Goal: Entertainment & Leisure: Browse casually

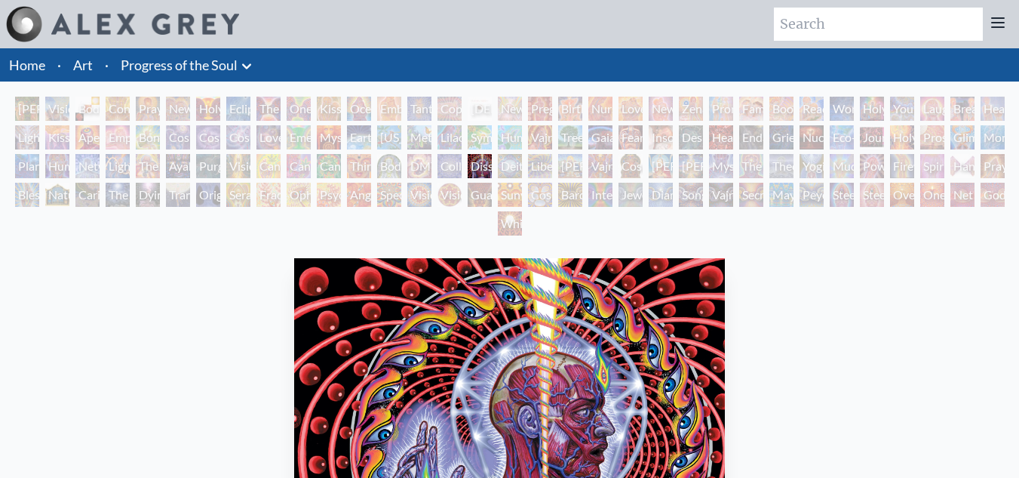
drag, startPoint x: 321, startPoint y: 169, endPoint x: 280, endPoint y: 178, distance: 42.5
click at [280, 178] on div "[PERSON_NAME] & Eve Visionary Origin of Language Body, Mind, Spirit Contemplati…" at bounding box center [509, 168] width 1019 height 143
drag, startPoint x: 597, startPoint y: 142, endPoint x: 618, endPoint y: 134, distance: 22.7
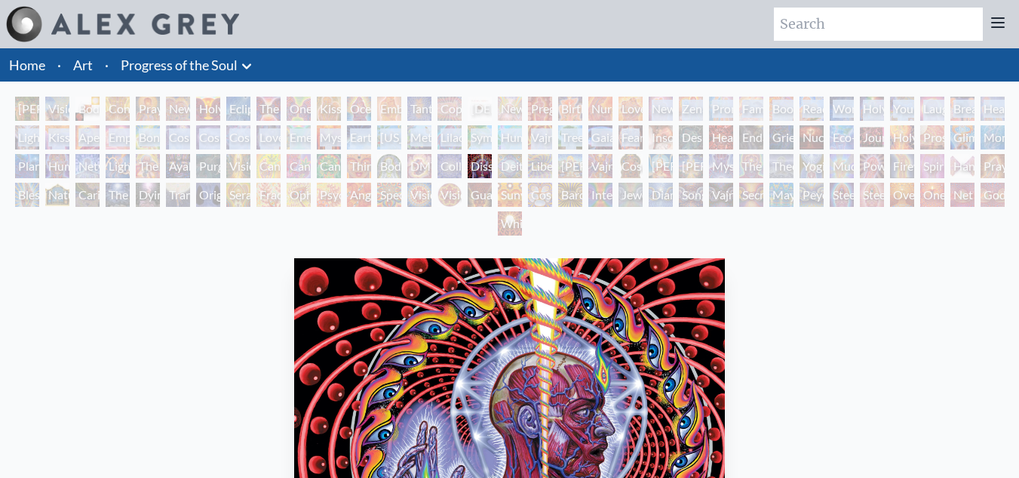
drag, startPoint x: 618, startPoint y: 134, endPoint x: 582, endPoint y: 128, distance: 36.7
click at [589, 128] on div "Gaia" at bounding box center [601, 137] width 24 height 24
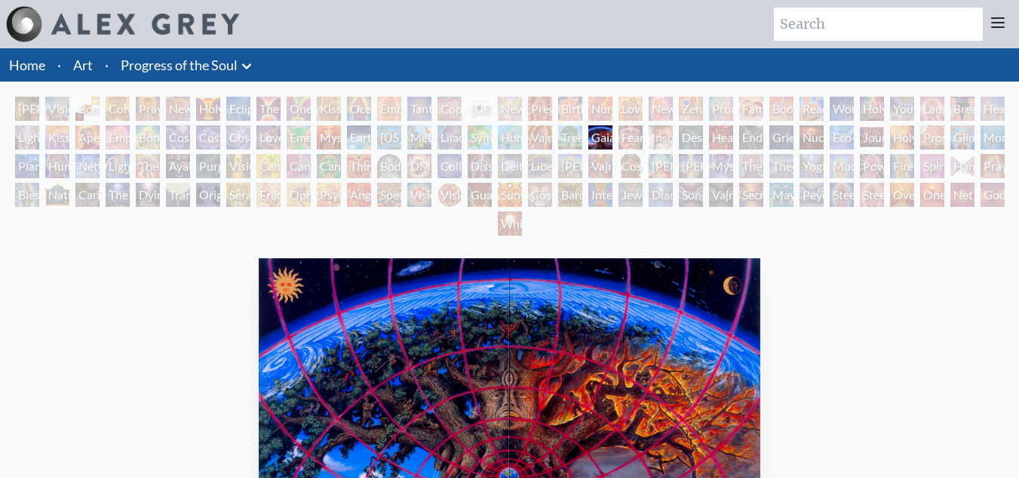
click at [567, 141] on div "Tree & Person" at bounding box center [570, 137] width 24 height 24
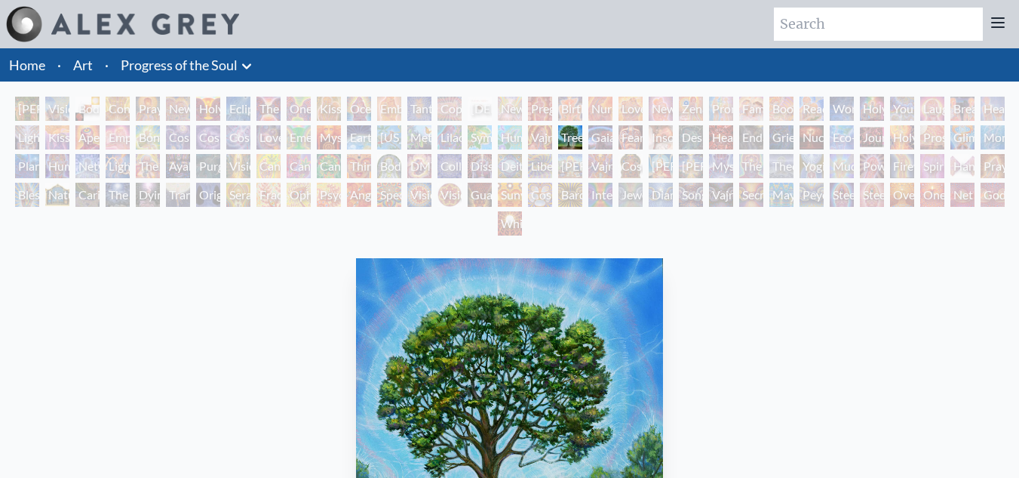
click at [536, 158] on div "Liberation Through Seeing" at bounding box center [540, 166] width 24 height 24
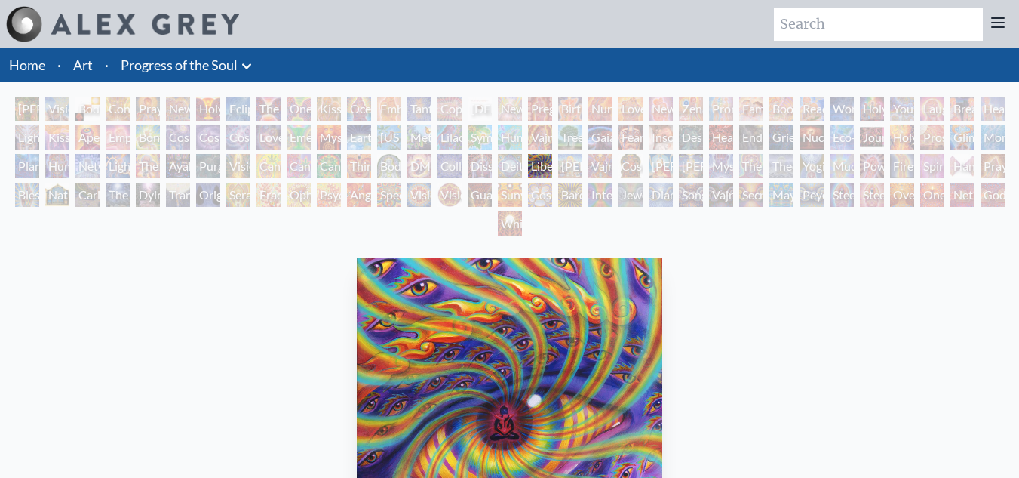
click at [498, 104] on div "Newborn" at bounding box center [510, 109] width 24 height 24
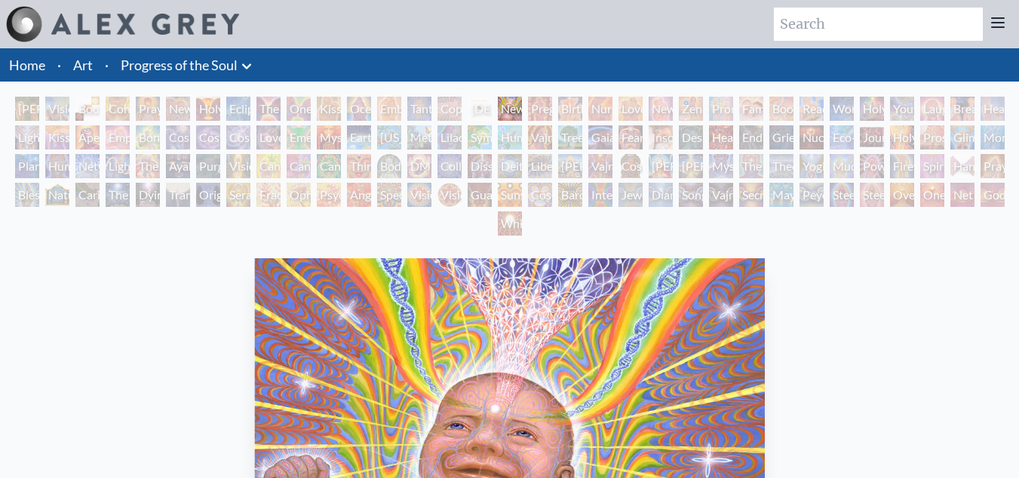
click at [321, 139] on div "Mysteriosa 2" at bounding box center [329, 137] width 24 height 24
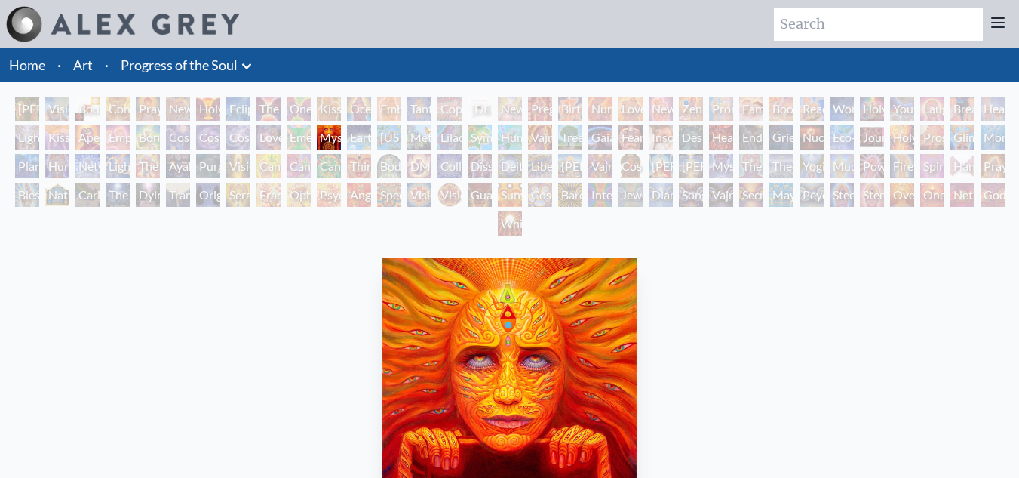
click at [182, 131] on div "Cosmic Creativity" at bounding box center [178, 137] width 24 height 24
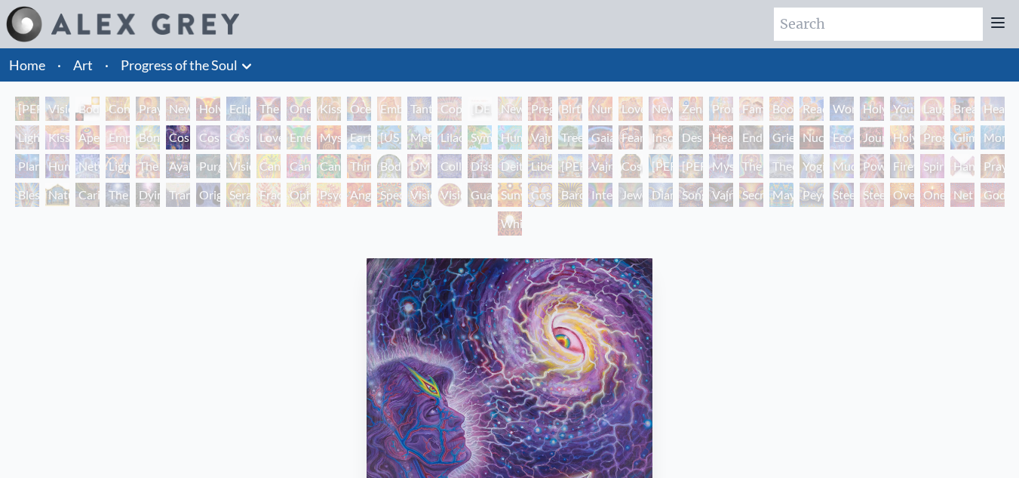
click at [143, 137] on div "Bond" at bounding box center [148, 137] width 24 height 24
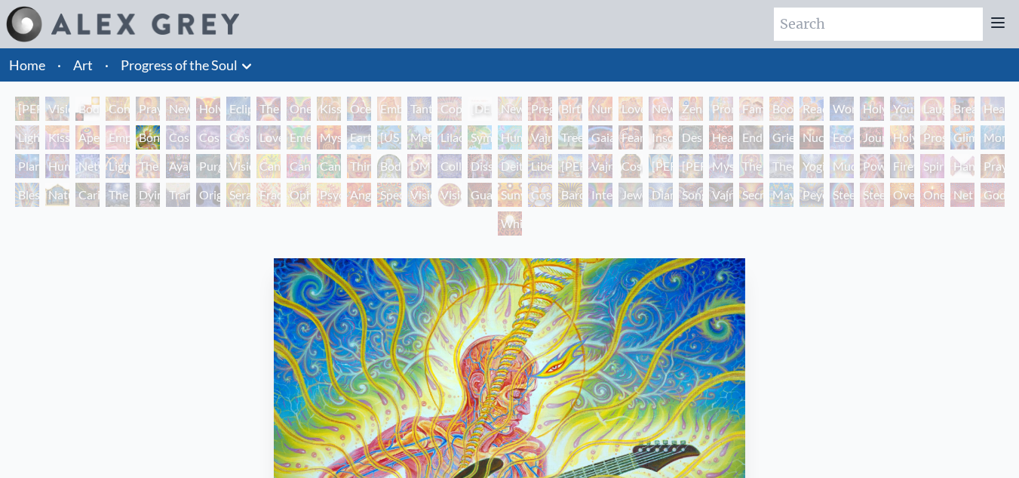
click at [770, 100] on div "Boo-boo" at bounding box center [782, 109] width 24 height 24
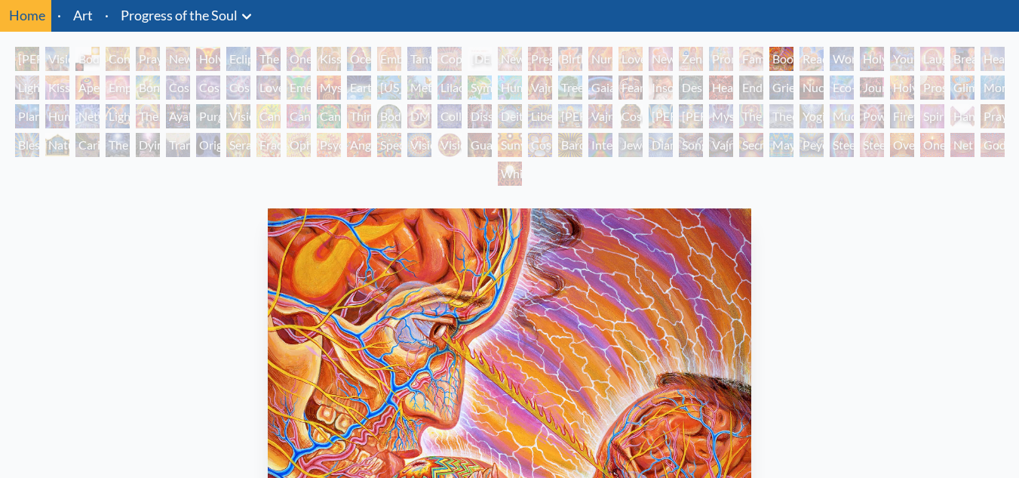
scroll to position [47, 0]
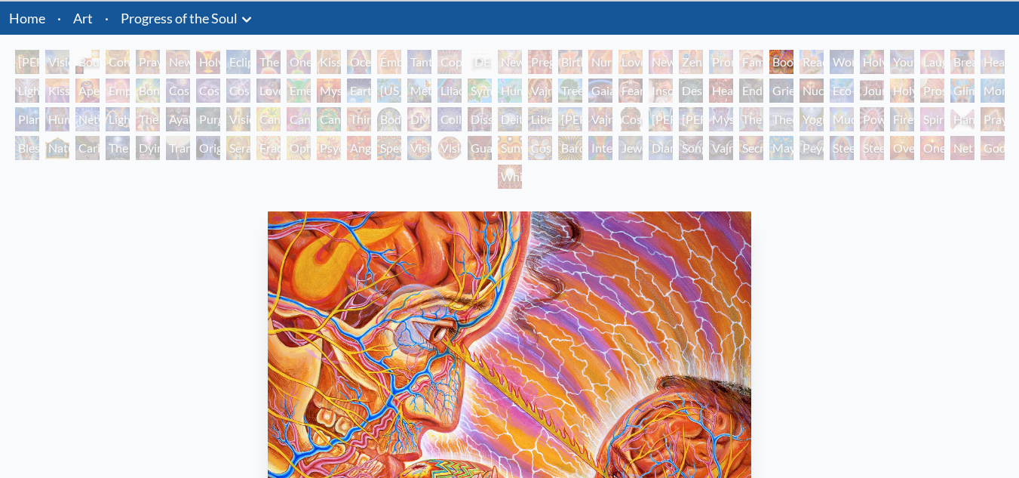
click at [961, 61] on div "Breathing" at bounding box center [963, 62] width 24 height 24
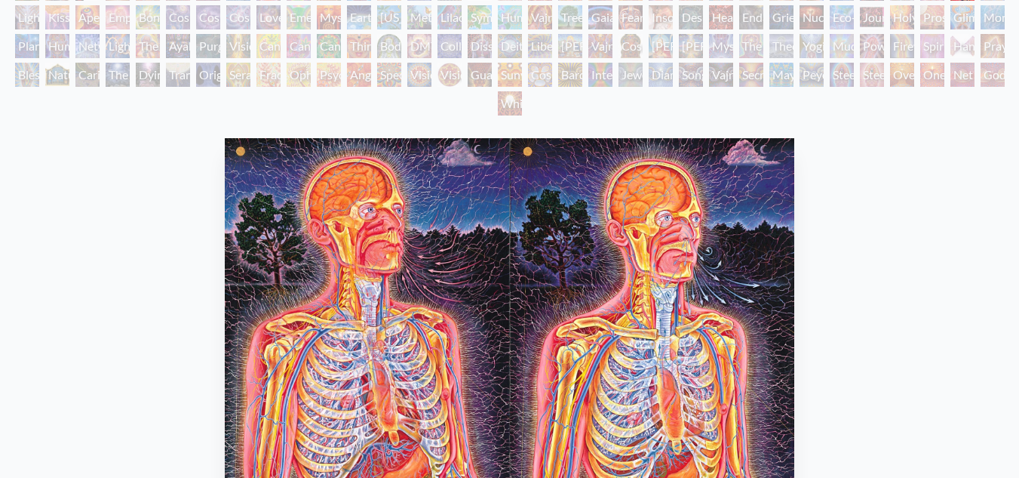
scroll to position [94, 0]
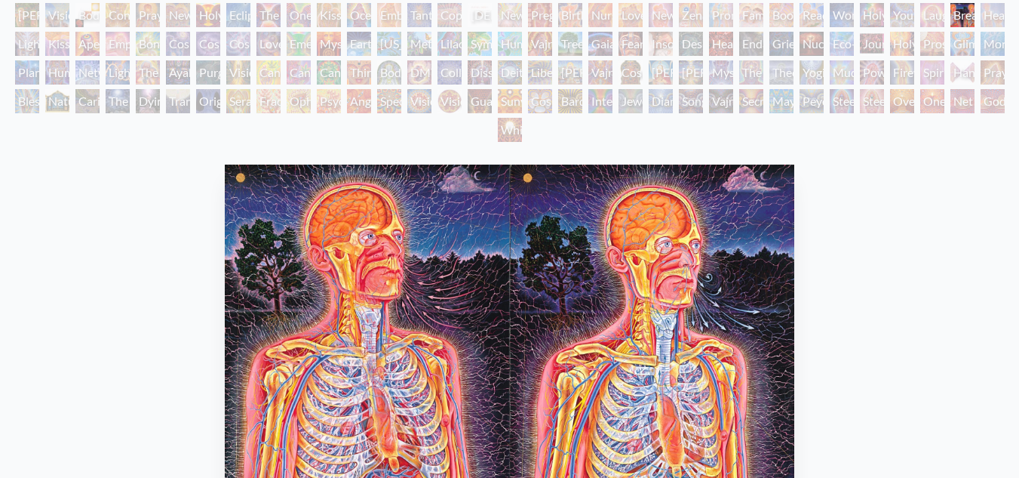
click at [208, 73] on div "Purging" at bounding box center [208, 72] width 24 height 24
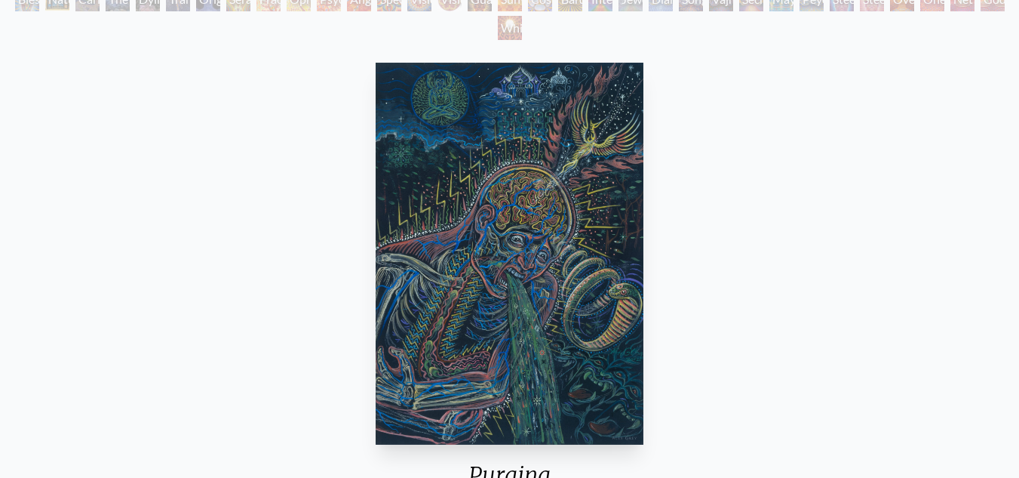
scroll to position [169, 0]
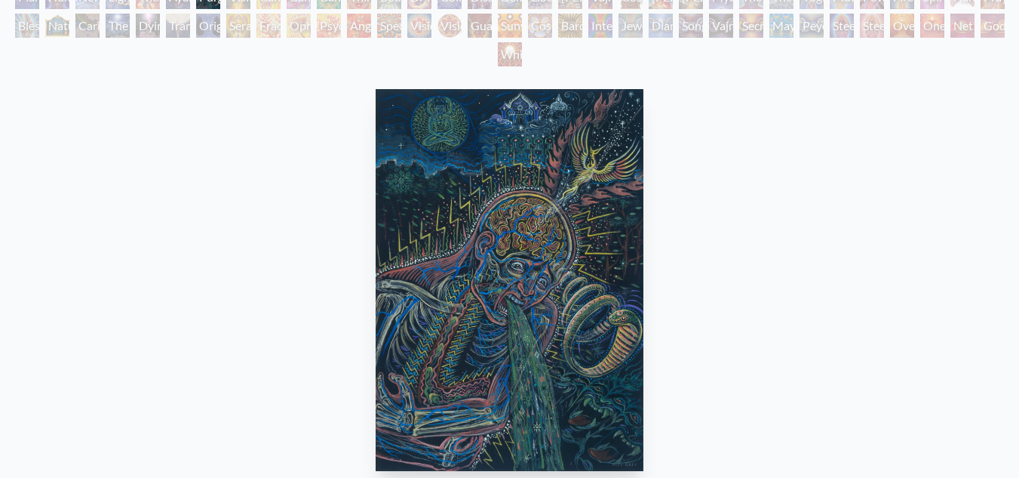
click at [512, 26] on div "Sunyata" at bounding box center [510, 26] width 24 height 24
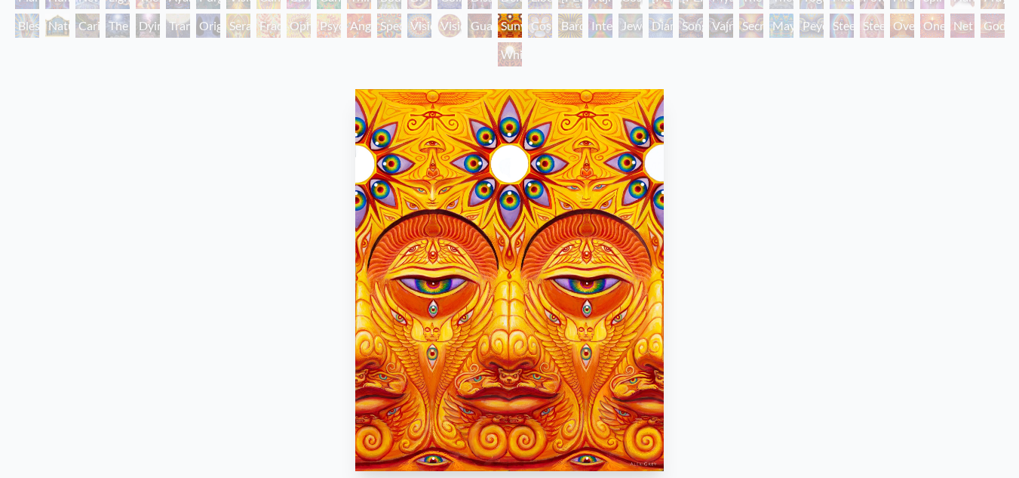
scroll to position [94, 0]
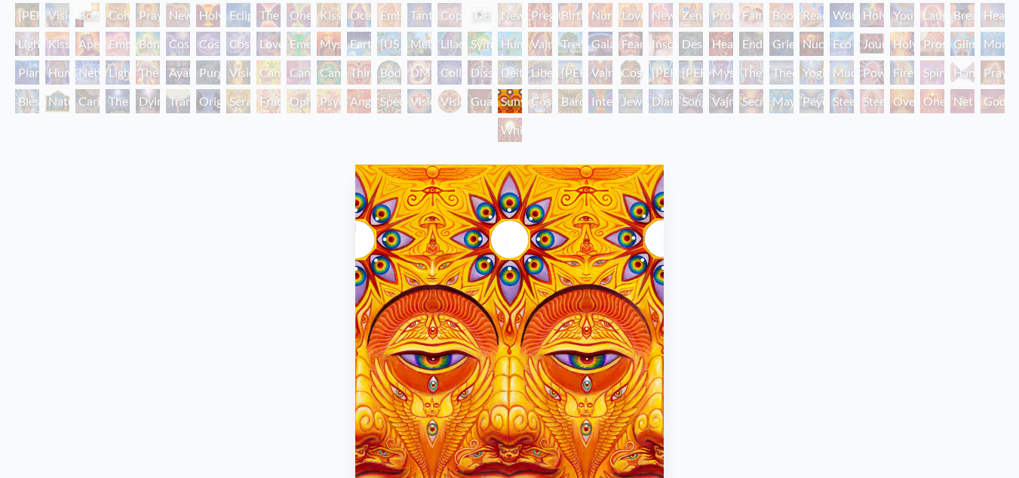
click at [568, 100] on div "Bardo Being" at bounding box center [570, 101] width 24 height 24
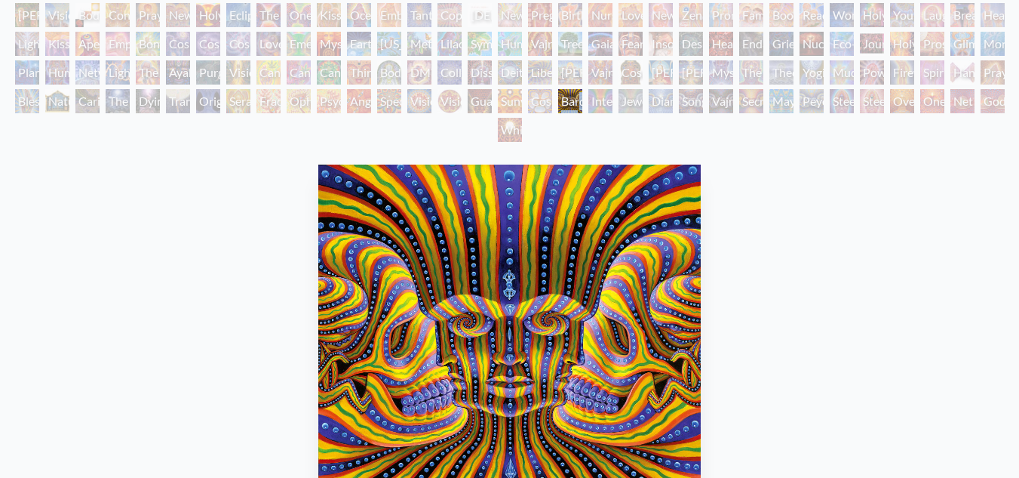
click at [643, 97] on div "Jewel Being" at bounding box center [631, 101] width 24 height 24
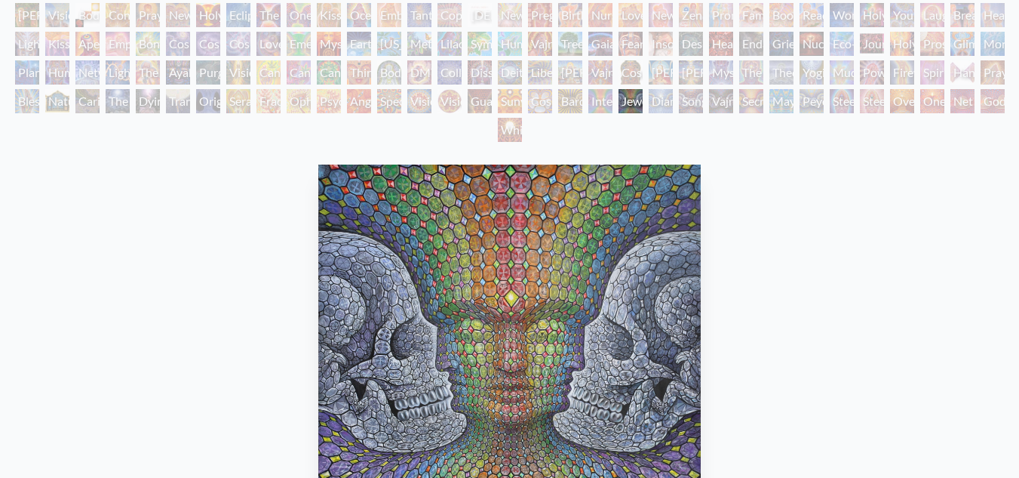
click at [703, 96] on div "Song of Vajra Being" at bounding box center [691, 101] width 24 height 24
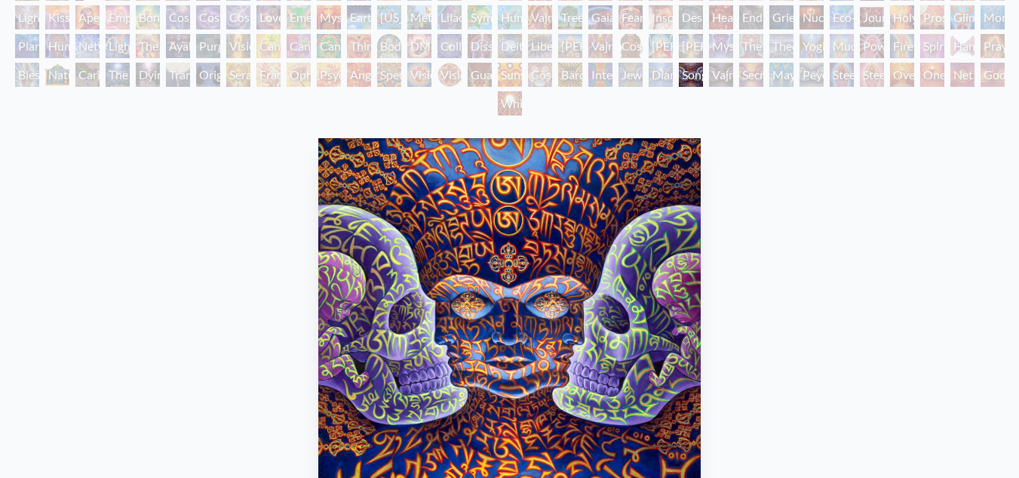
scroll to position [94, 0]
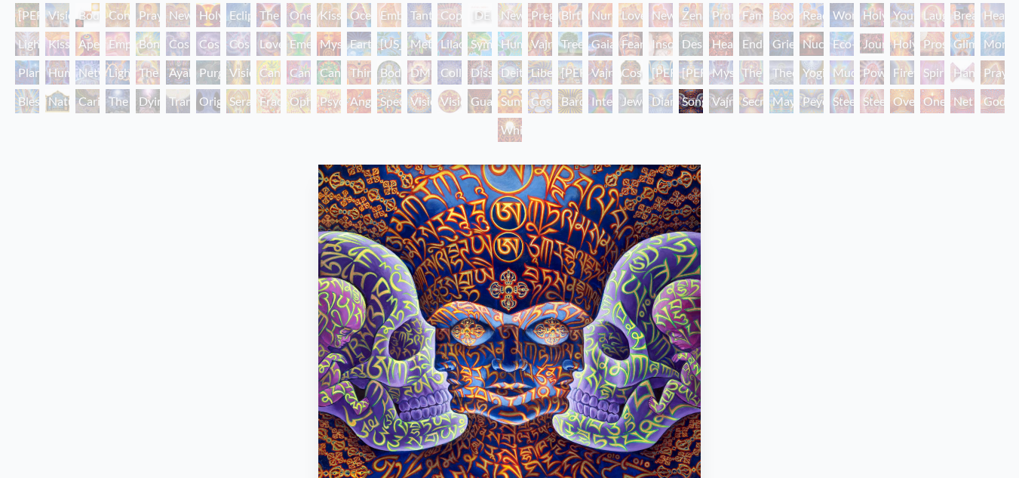
click at [710, 94] on div "Vajra Being" at bounding box center [721, 101] width 24 height 24
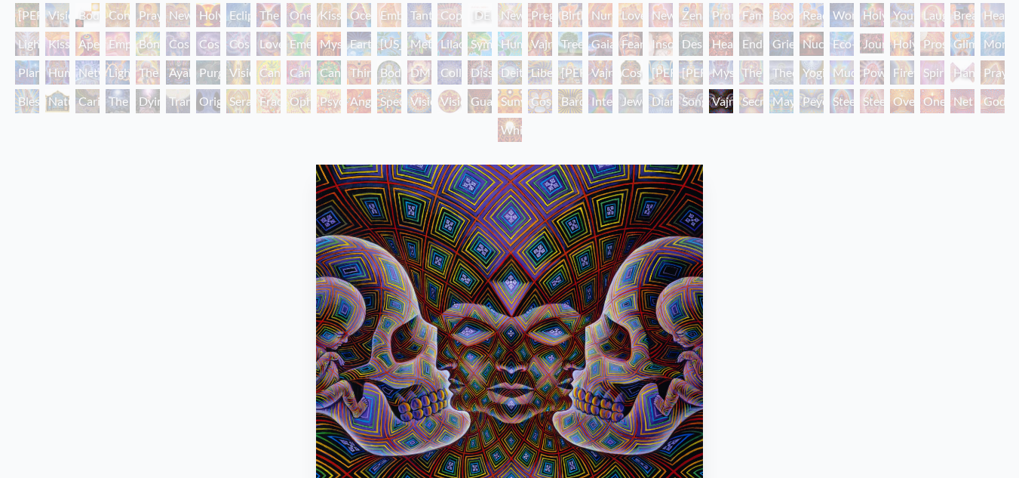
click at [703, 97] on div "Song of Vajra Being" at bounding box center [691, 101] width 24 height 24
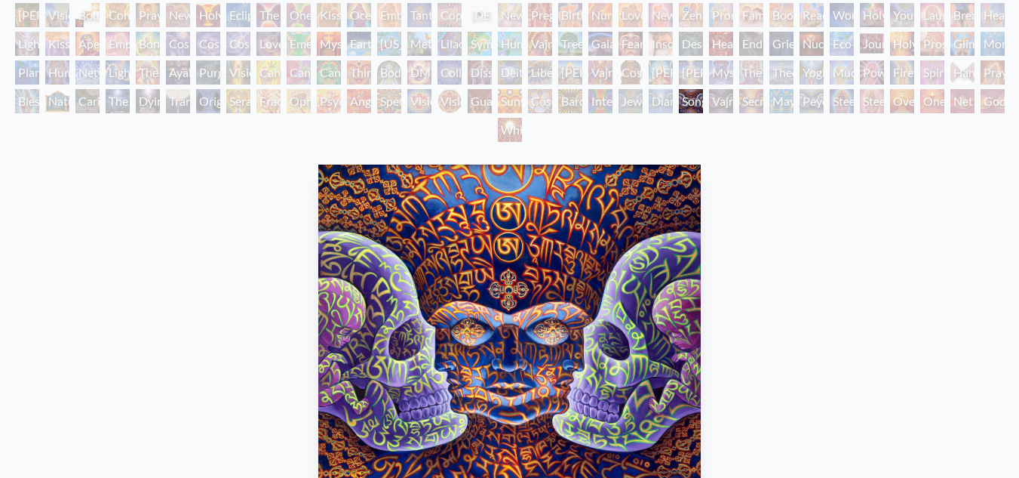
click at [810, 91] on div "Peyote Being" at bounding box center [812, 101] width 24 height 24
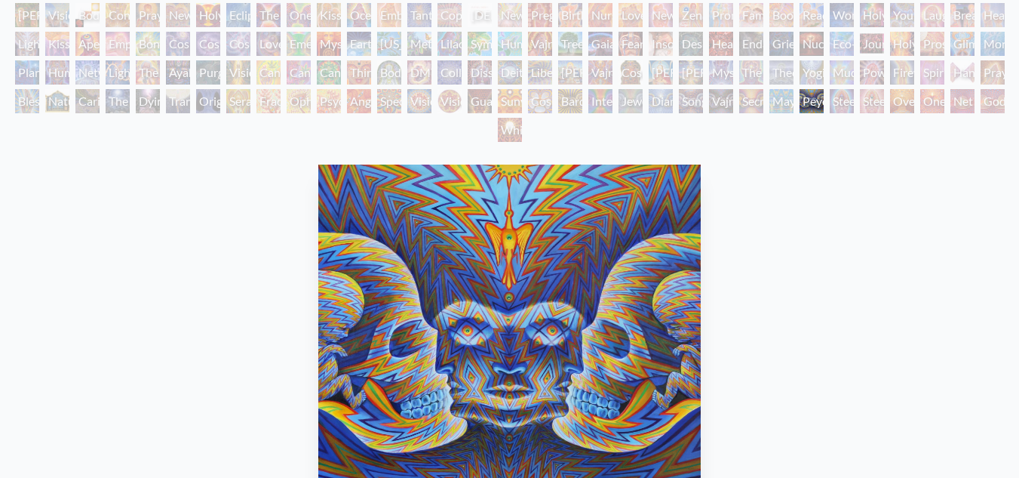
click at [785, 106] on div "Mayan Being" at bounding box center [782, 101] width 24 height 24
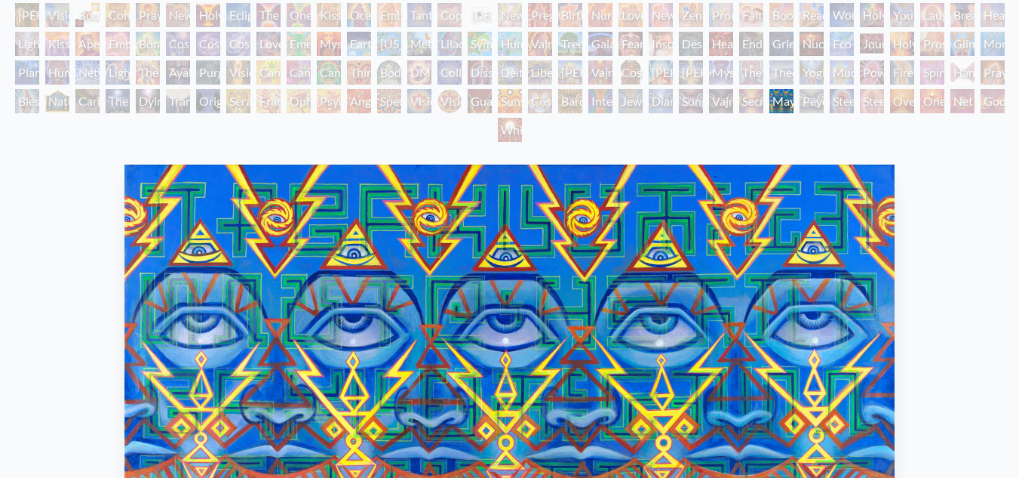
click at [872, 105] on div "Steeplehead 2" at bounding box center [872, 101] width 24 height 24
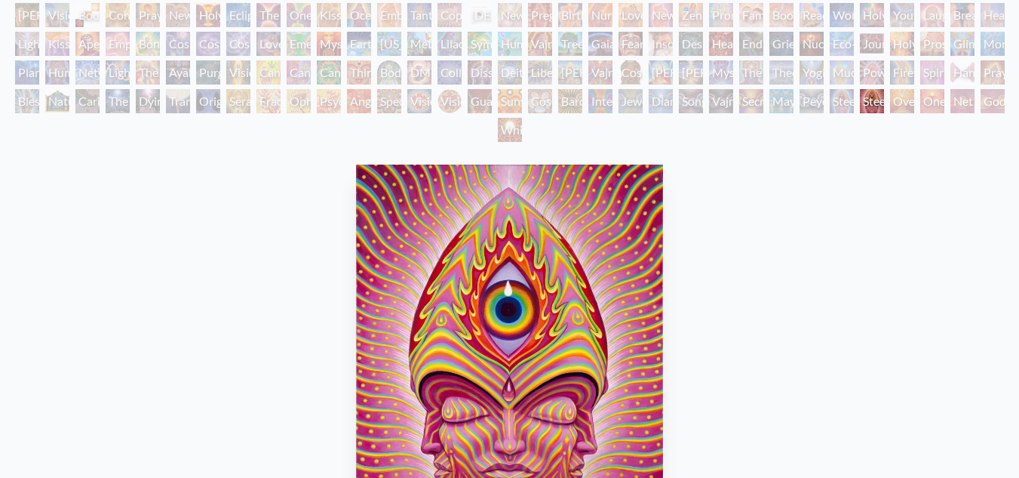
click at [794, 97] on div "Mayan Being" at bounding box center [782, 101] width 24 height 24
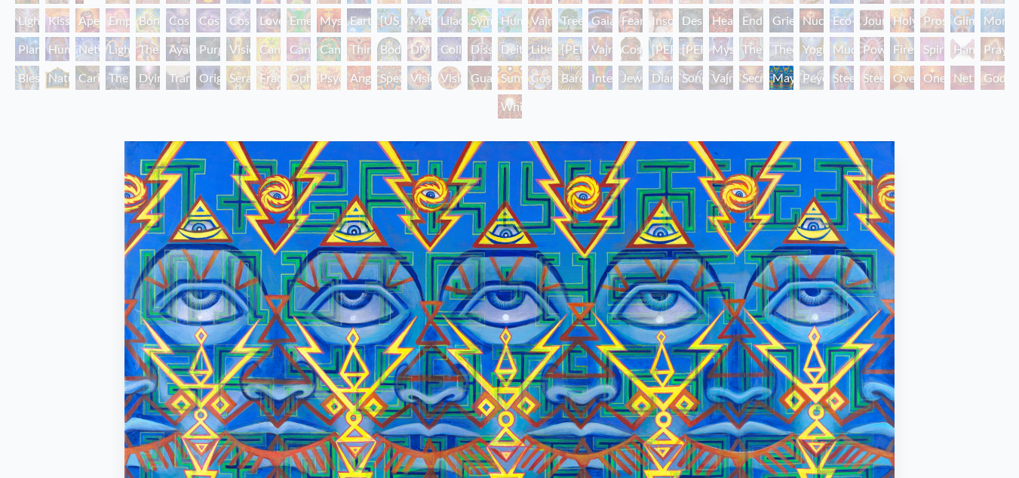
scroll to position [18, 0]
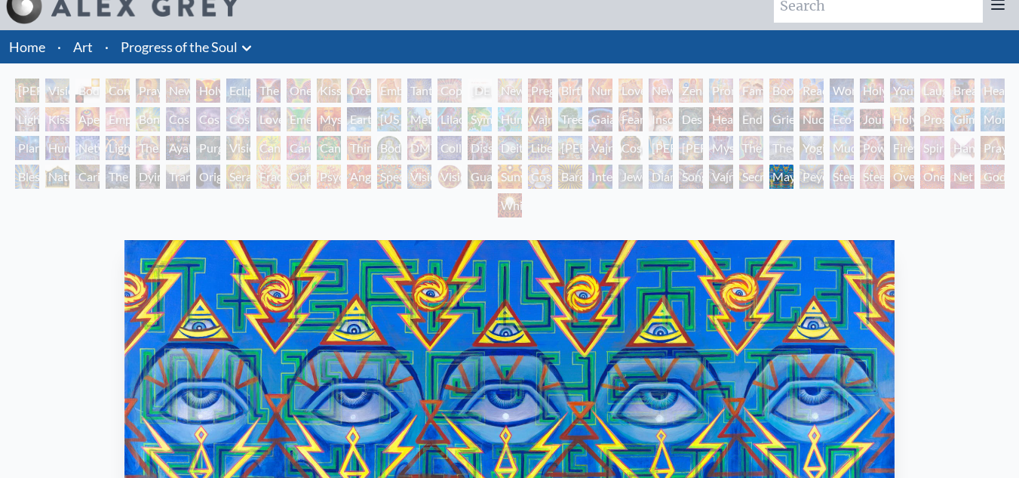
click at [939, 181] on div "One" at bounding box center [933, 177] width 24 height 24
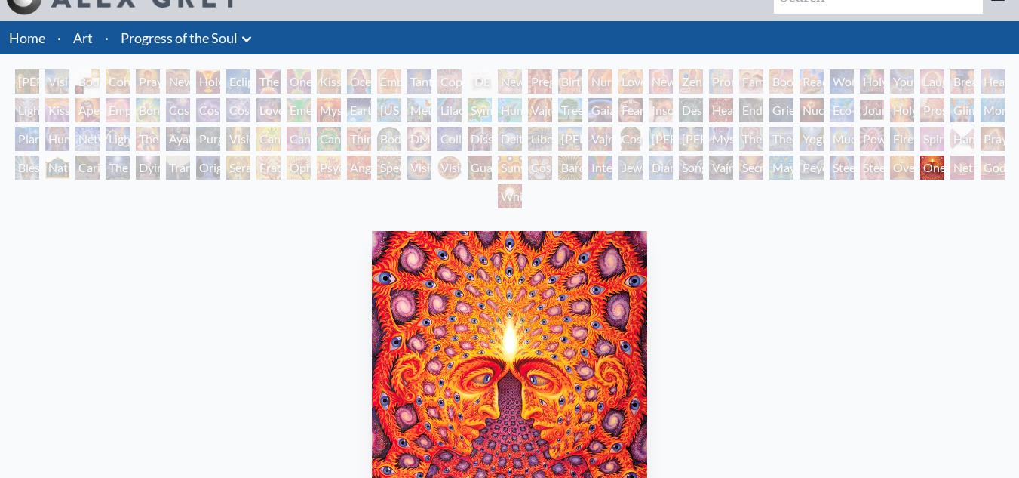
scroll to position [18, 0]
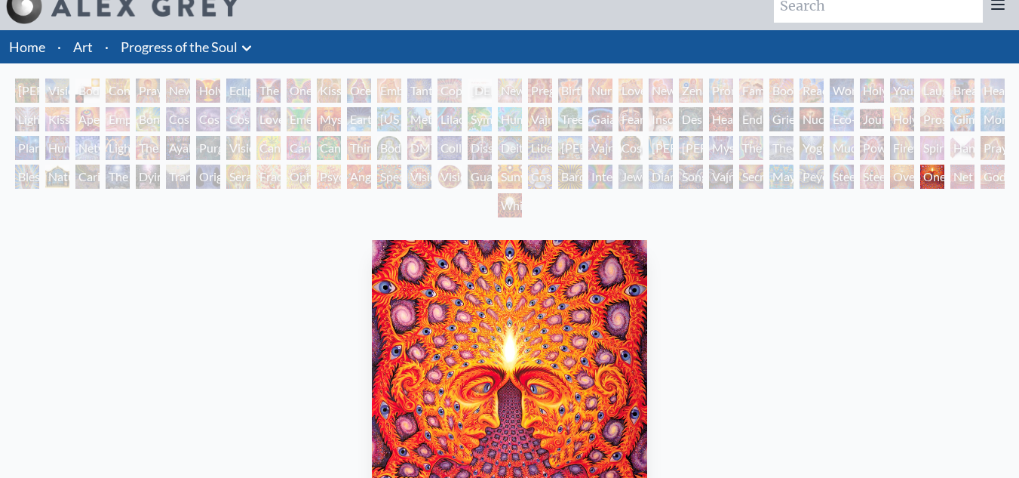
click at [988, 178] on div "[PERSON_NAME] & Eve Visionary Origin of Language Body, Mind, Spirit Contemplati…" at bounding box center [509, 149] width 1019 height 143
click at [964, 186] on div "Net of Being" at bounding box center [963, 177] width 24 height 24
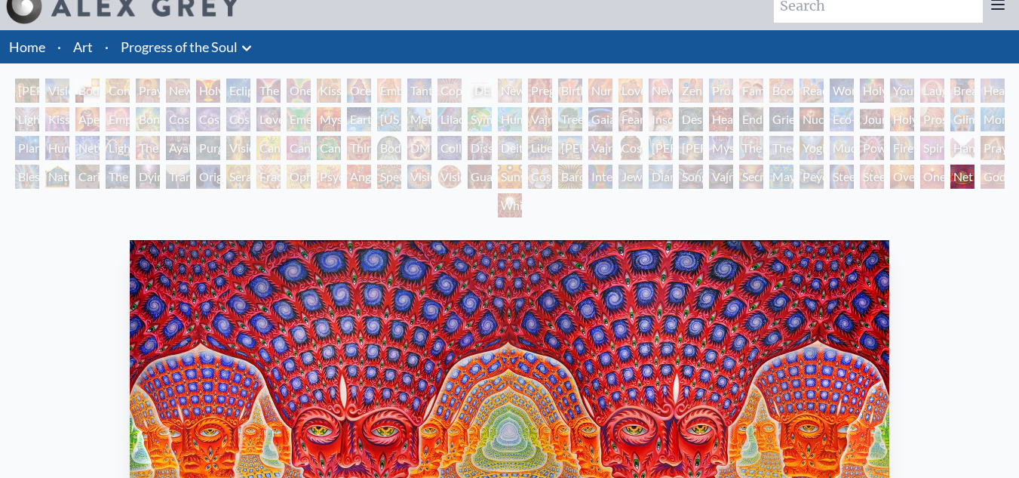
click at [513, 198] on div "White Light" at bounding box center [510, 205] width 24 height 24
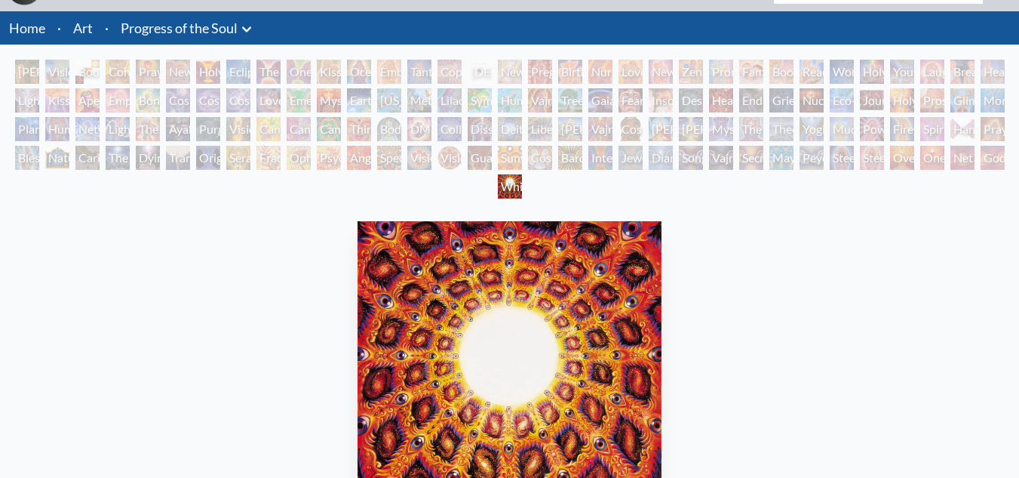
scroll to position [18, 0]
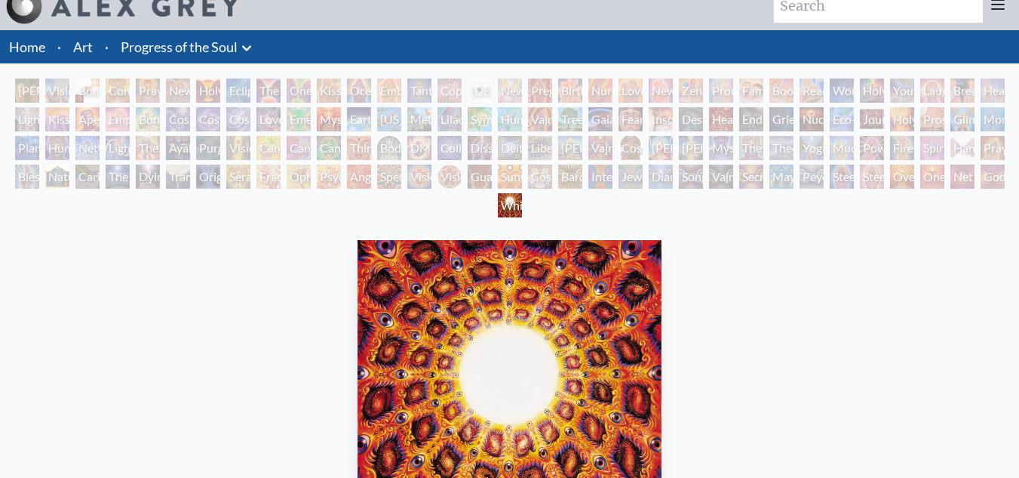
click at [805, 162] on div "[PERSON_NAME] & Eve Visionary Origin of Language Body, Mind, Spirit Contemplati…" at bounding box center [509, 149] width 1019 height 143
click at [785, 174] on div "Mayan Being" at bounding box center [782, 177] width 24 height 24
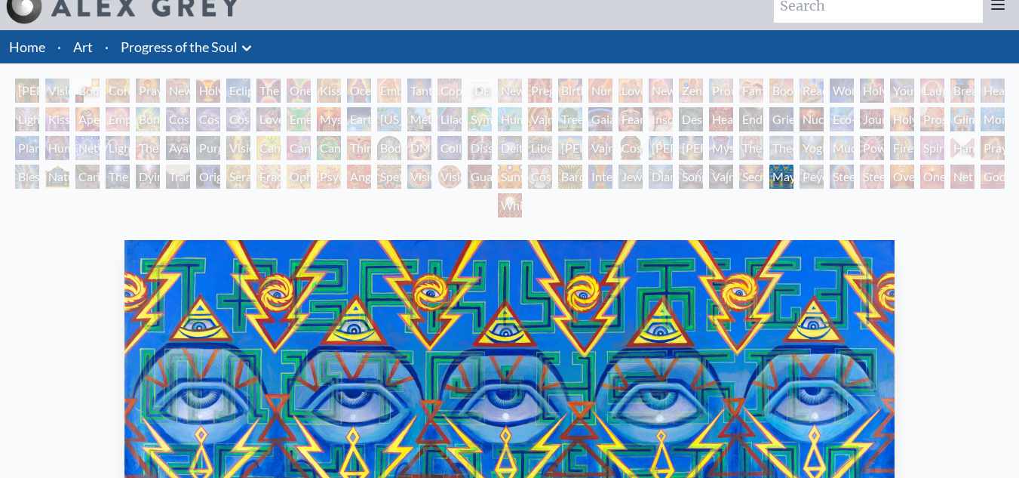
click at [758, 175] on div "Secret Writing Being" at bounding box center [752, 177] width 24 height 24
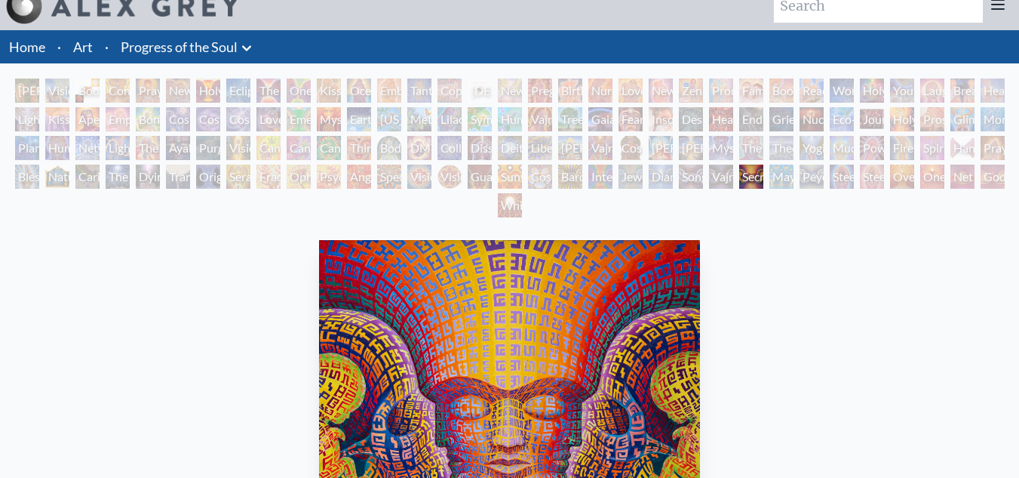
click at [724, 175] on div "Vajra Being" at bounding box center [721, 177] width 24 height 24
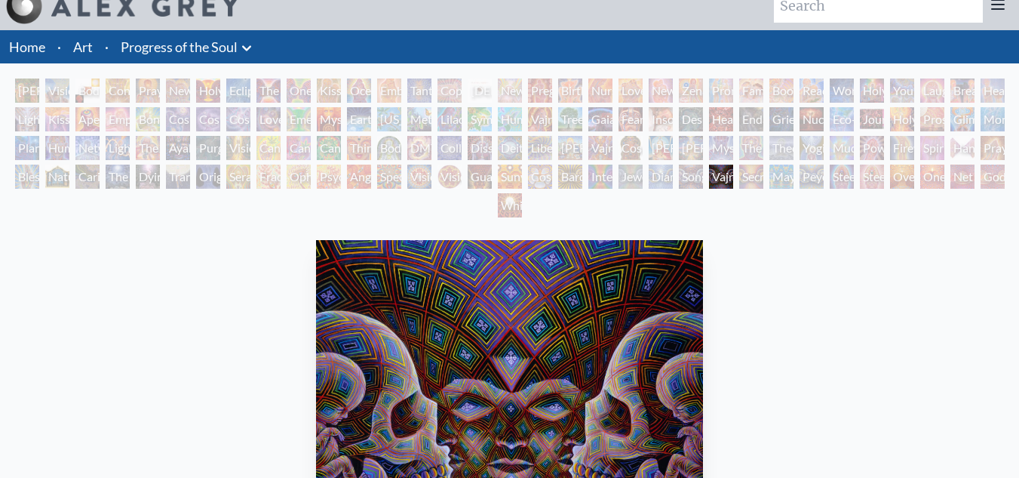
click at [783, 173] on div "Mayan Being" at bounding box center [782, 177] width 24 height 24
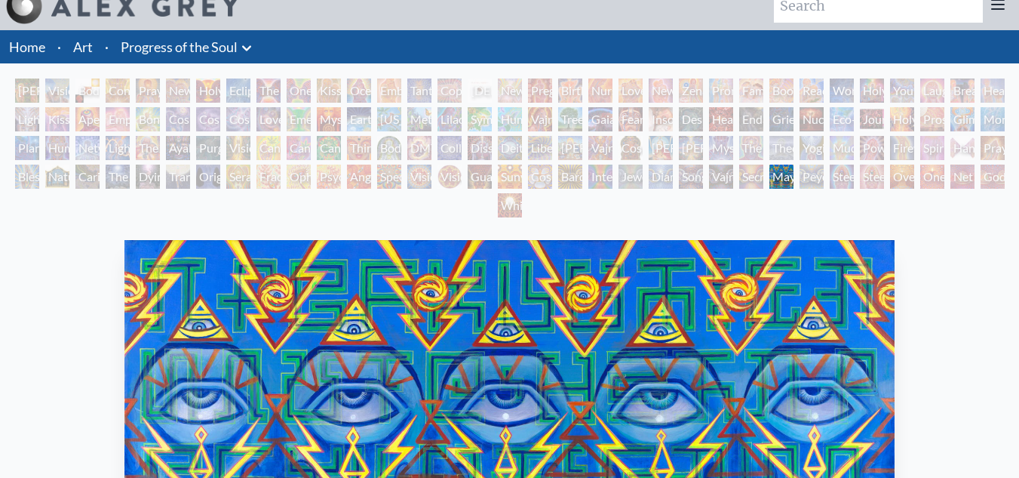
click at [755, 172] on div "Secret Writing Being" at bounding box center [752, 177] width 24 height 24
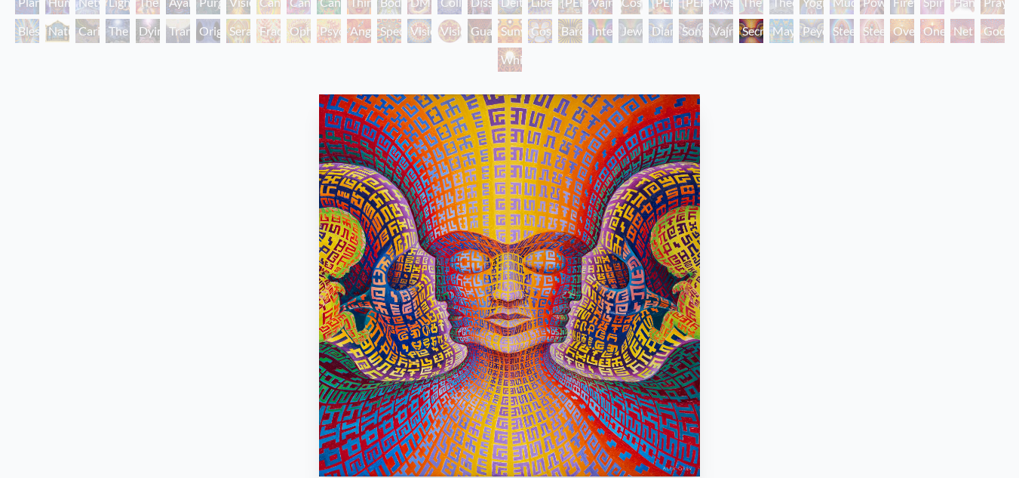
scroll to position [18, 0]
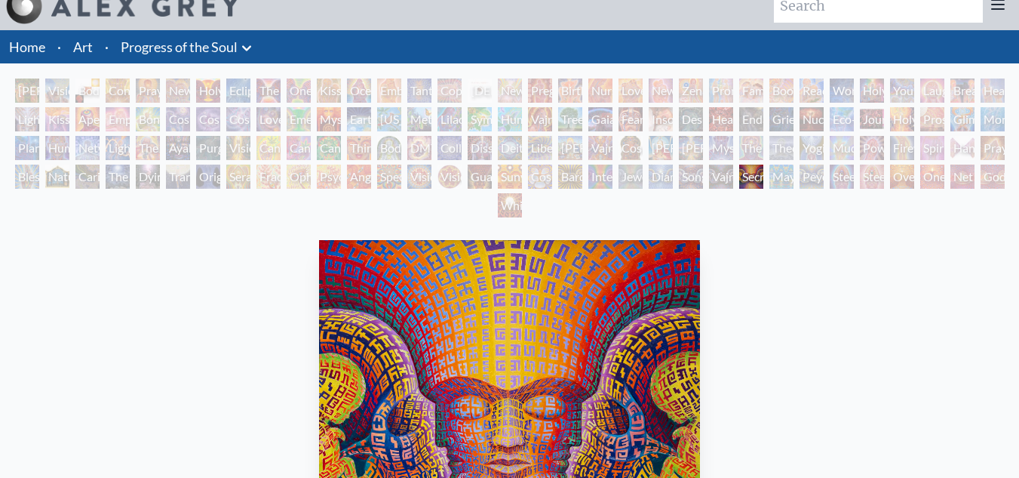
click at [413, 168] on div "Vision Crystal" at bounding box center [419, 177] width 24 height 24
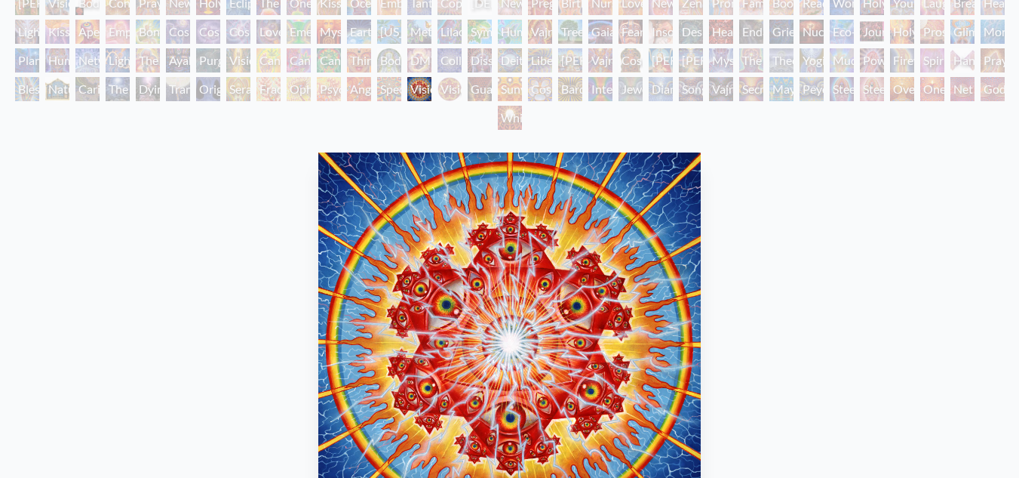
scroll to position [18, 0]
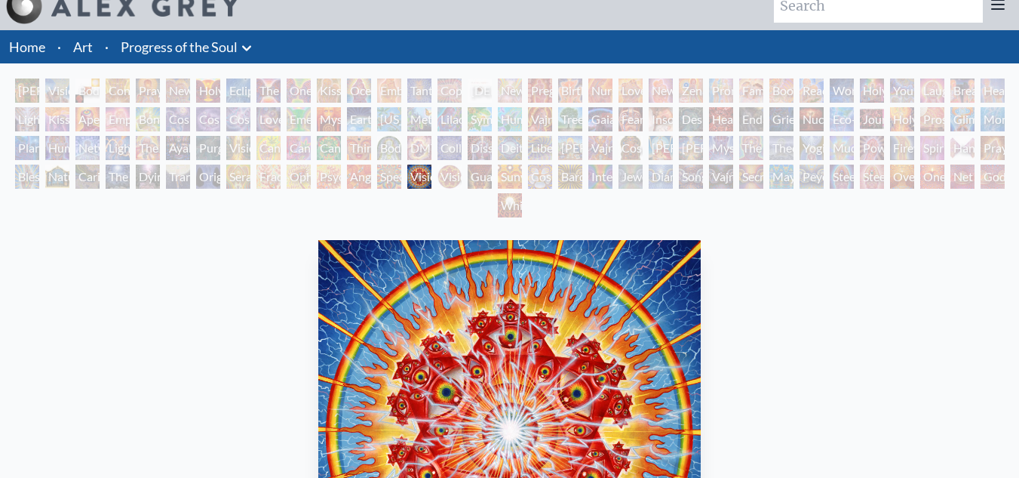
click at [385, 169] on div "Spectral Lotus" at bounding box center [389, 177] width 24 height 24
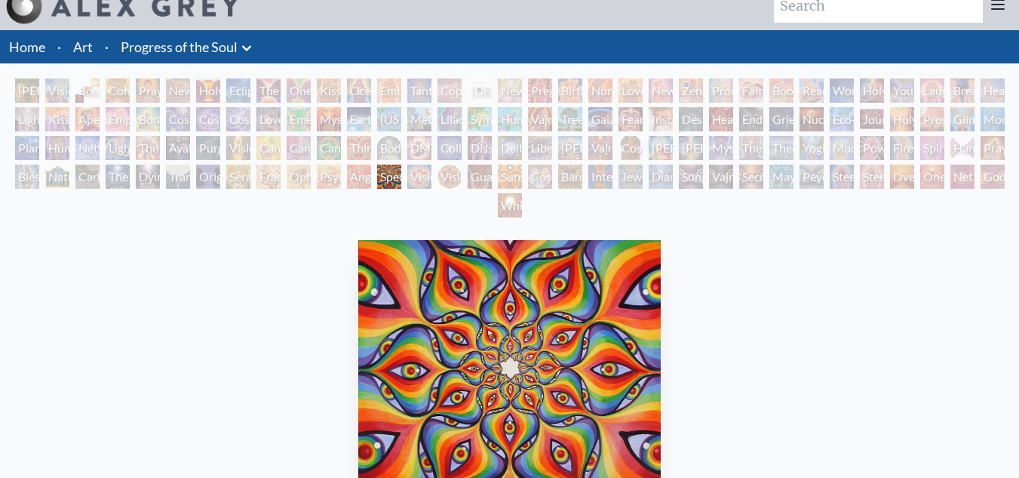
click at [326, 175] on div "Psychomicrograph of a Fractal Paisley Cherub Feather Tip" at bounding box center [329, 177] width 24 height 24
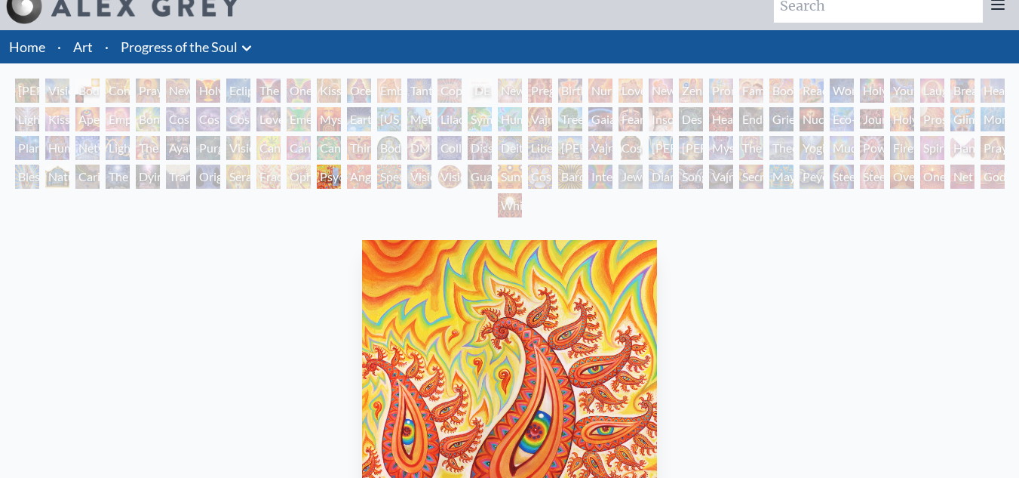
click at [326, 175] on div "Psychomicrograph of a Fractal Paisley Cherub Feather Tip" at bounding box center [329, 177] width 24 height 24
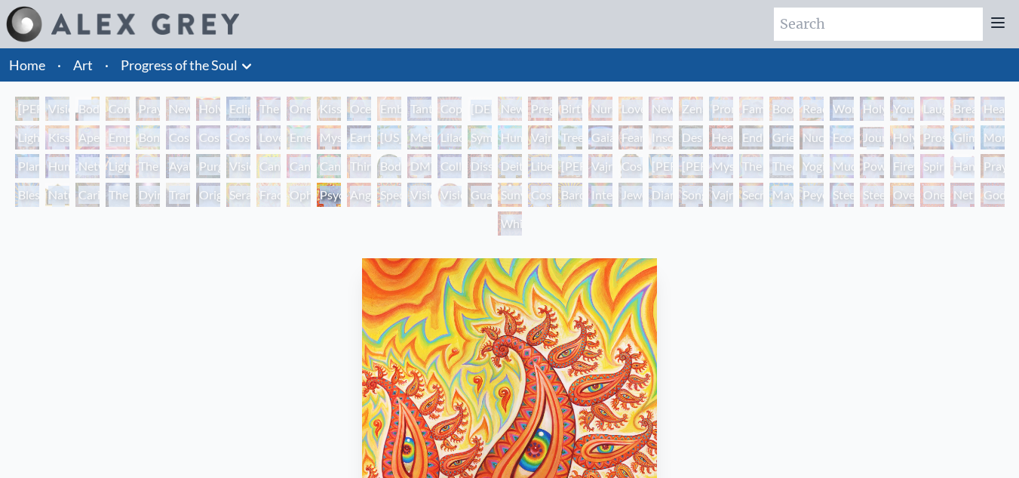
click at [160, 186] on div "Dying" at bounding box center [148, 195] width 24 height 24
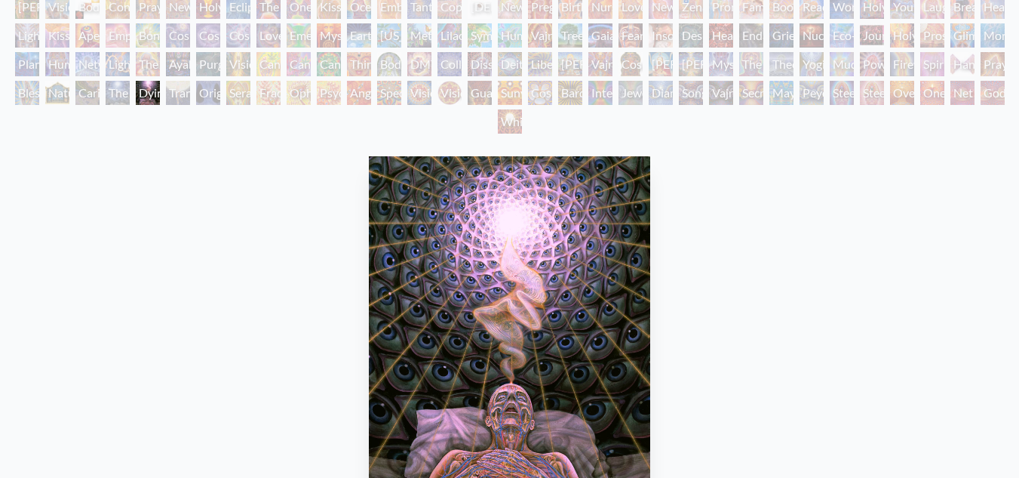
scroll to position [75, 0]
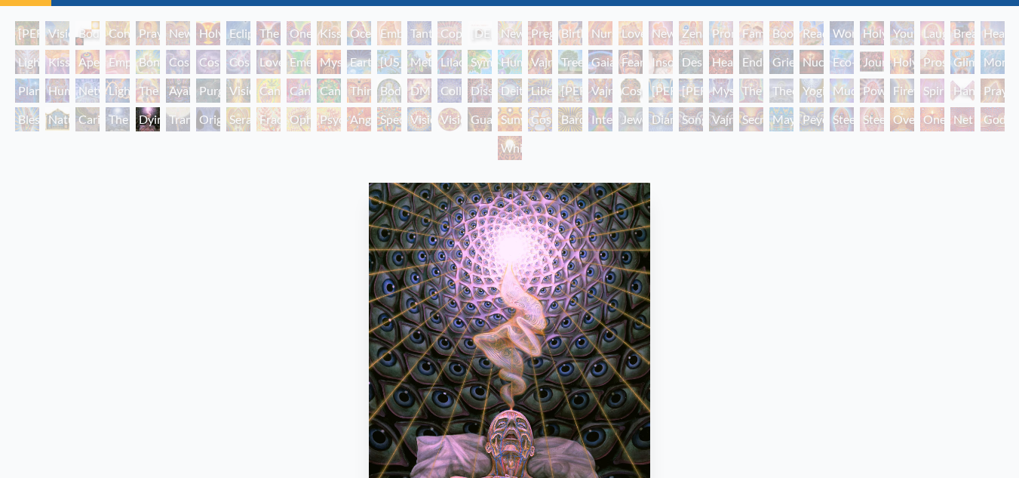
click at [124, 122] on div "The Soul Finds It's Way" at bounding box center [118, 119] width 24 height 24
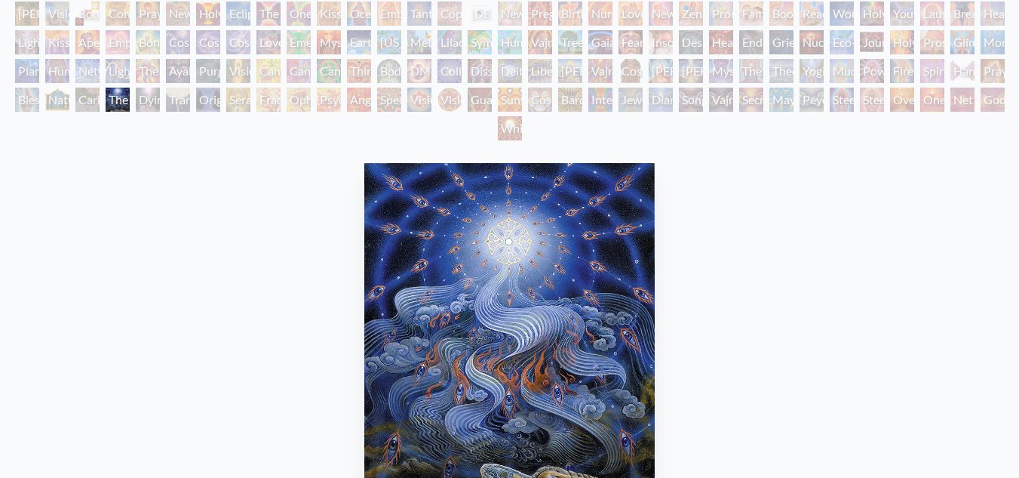
scroll to position [75, 0]
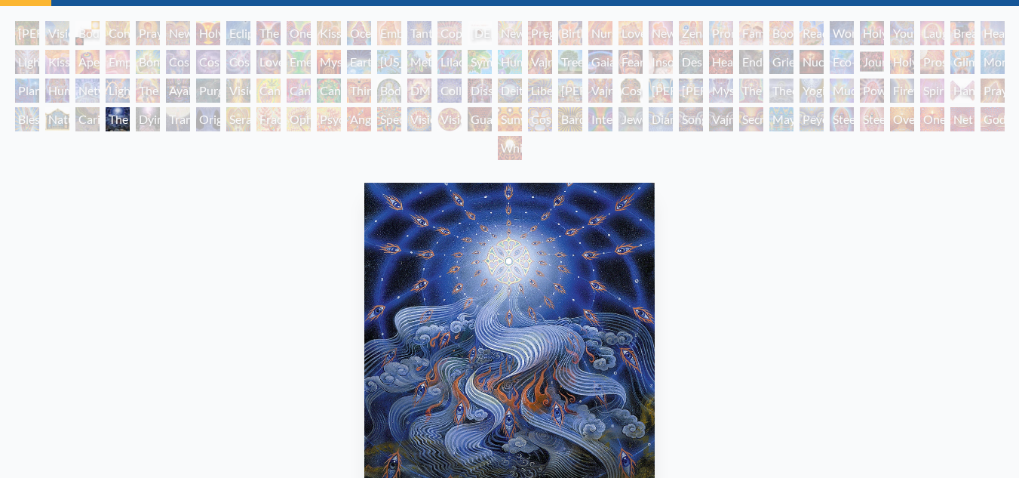
click at [64, 121] on div "Nature of Mind" at bounding box center [57, 119] width 24 height 24
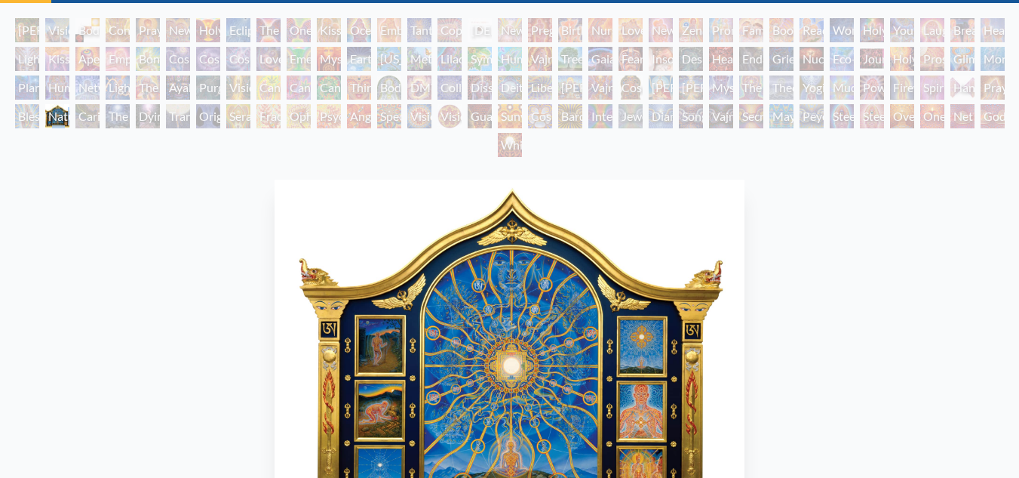
scroll to position [75, 0]
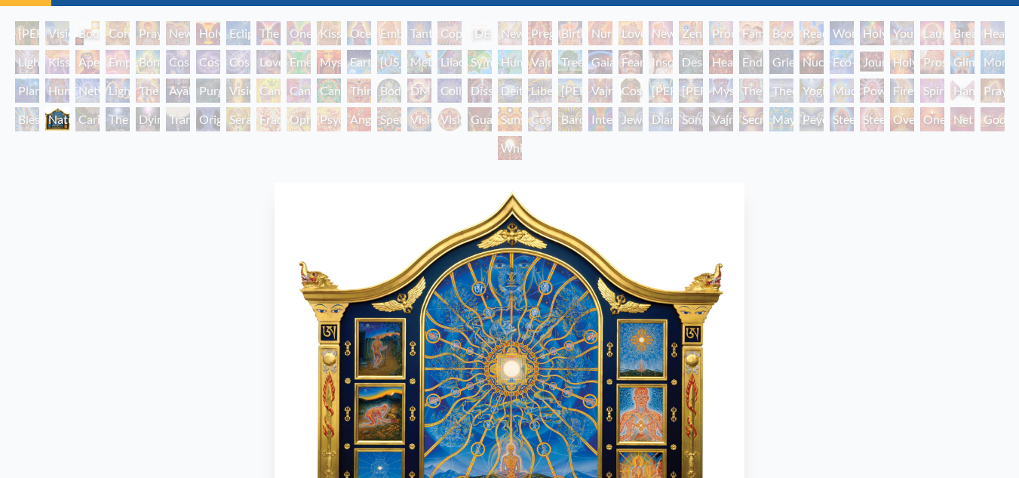
click at [462, 67] on div "Lilacs" at bounding box center [450, 62] width 24 height 24
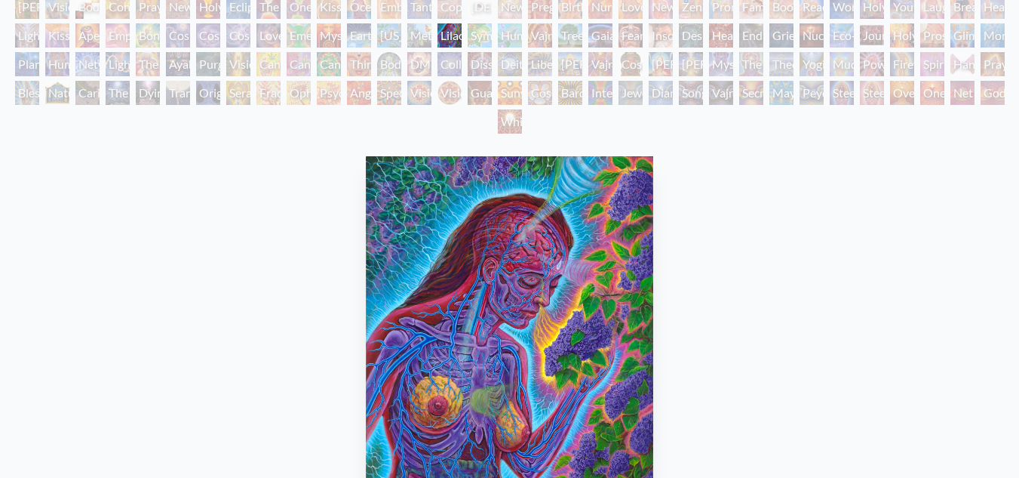
scroll to position [75, 0]
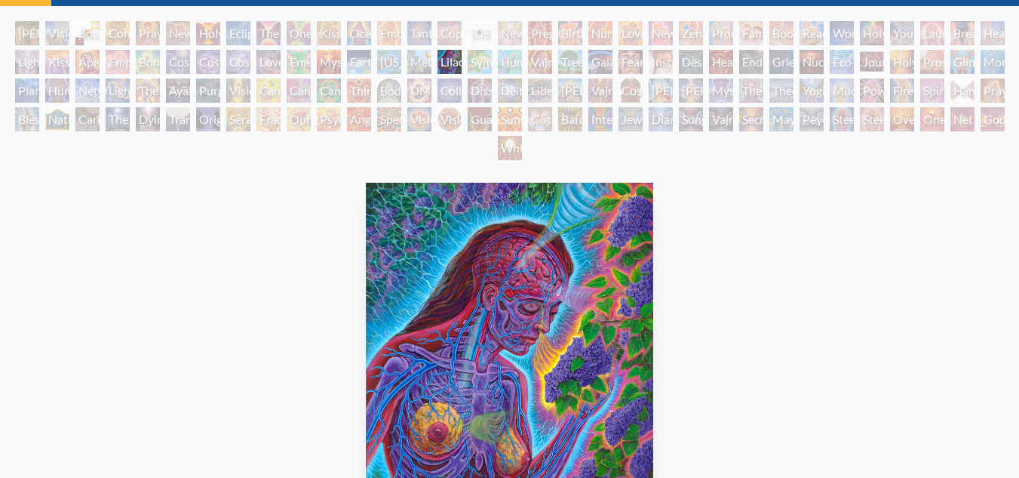
click at [478, 59] on div "Symbiosis: Gall Wasp & Oak Tree" at bounding box center [480, 62] width 24 height 24
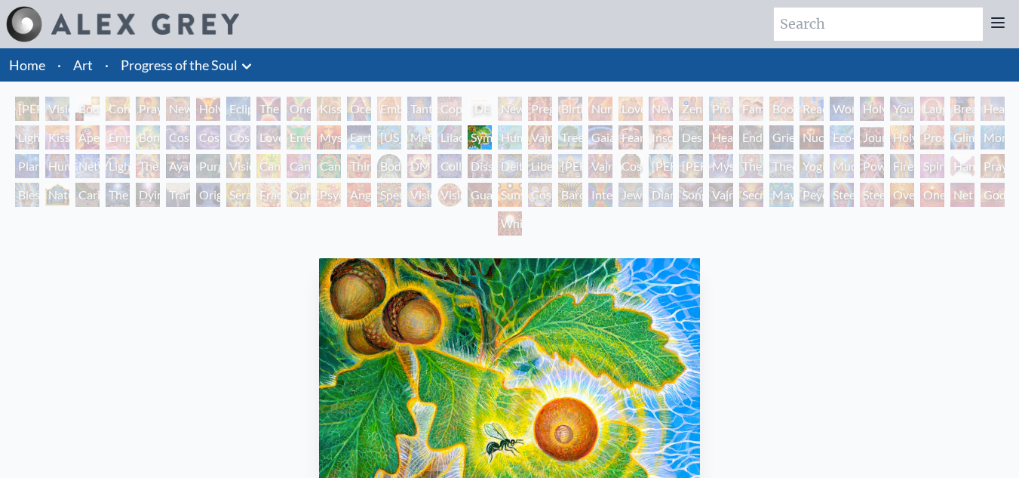
click at [505, 138] on div "Humming Bird" at bounding box center [510, 137] width 24 height 24
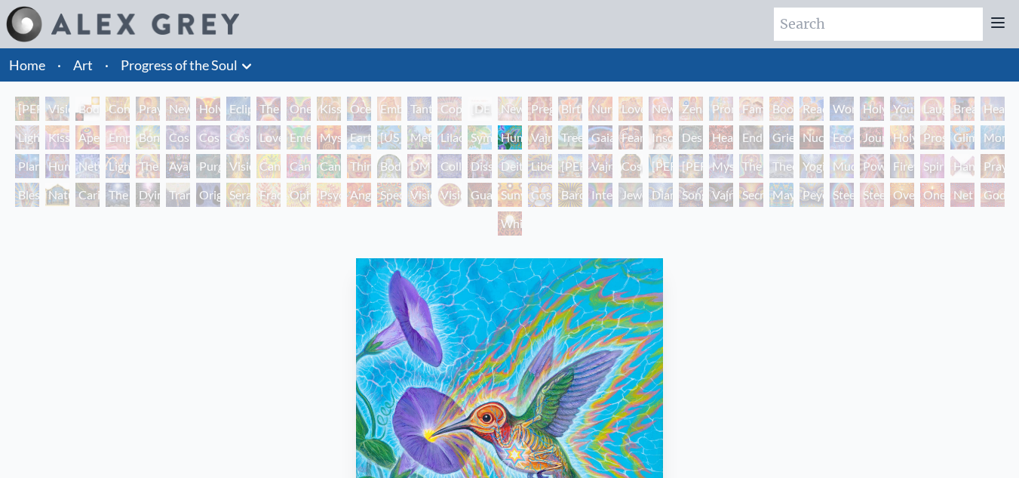
click at [539, 131] on div "Vajra Horse" at bounding box center [540, 137] width 24 height 24
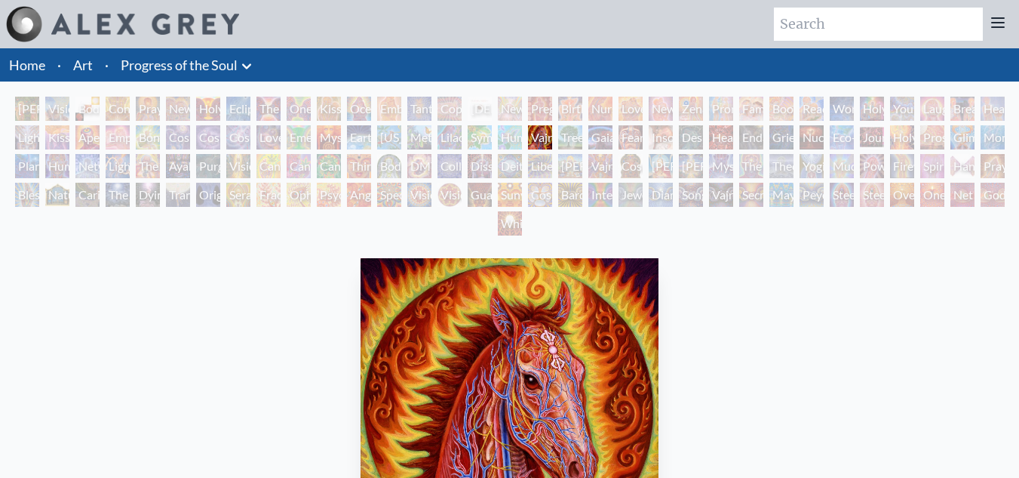
click at [486, 103] on div "[DEMOGRAPHIC_DATA] Embryo" at bounding box center [480, 109] width 24 height 24
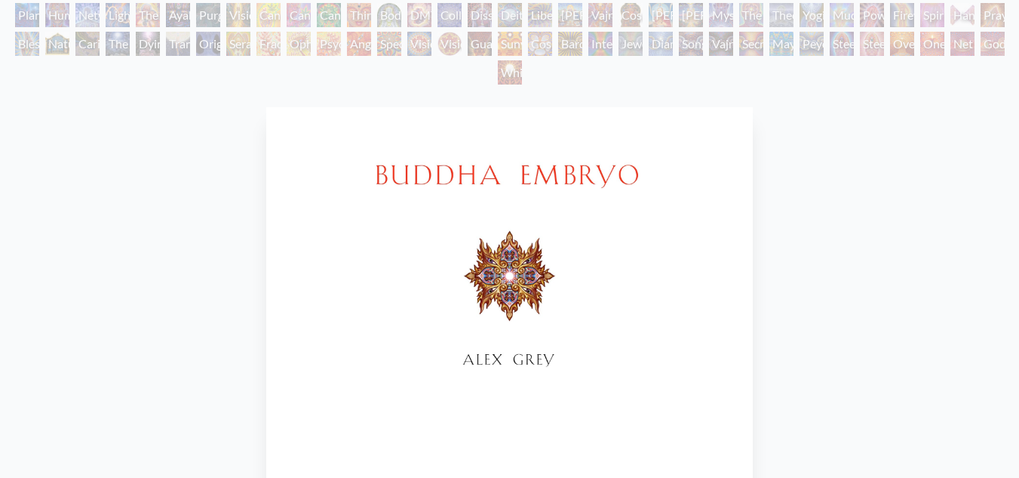
scroll to position [75, 0]
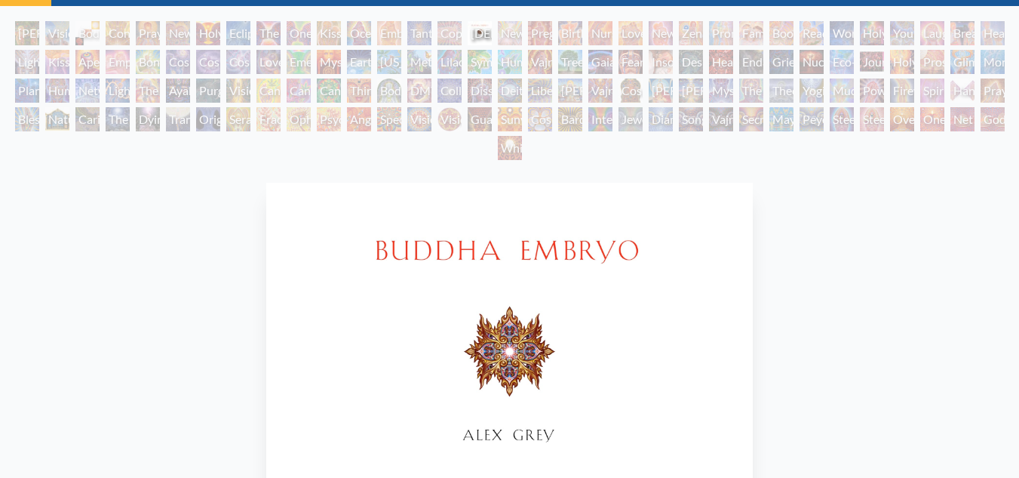
click at [153, 85] on div "The Shulgins and their Alchemical Angels" at bounding box center [148, 90] width 24 height 24
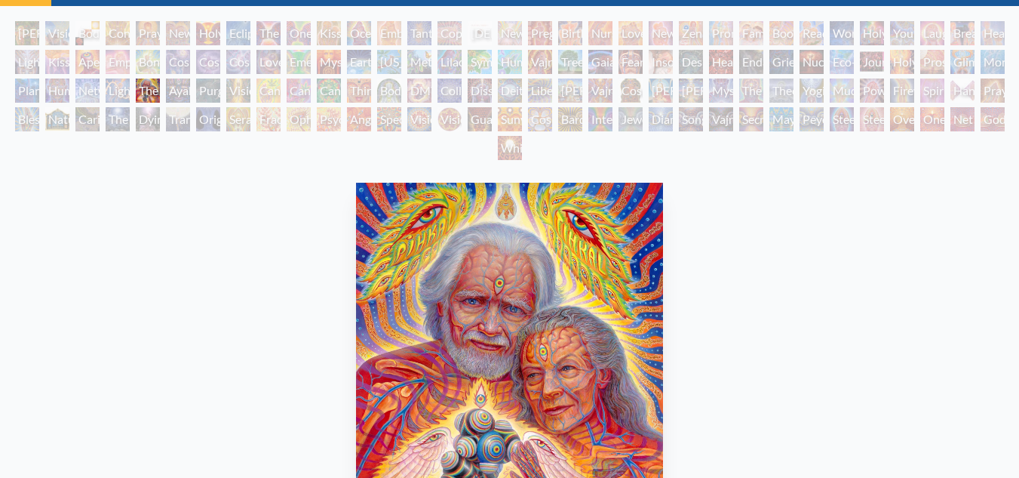
drag, startPoint x: 57, startPoint y: 60, endPoint x: 47, endPoint y: 81, distance: 23.0
click at [981, 74] on div "Monochord" at bounding box center [993, 62] width 24 height 24
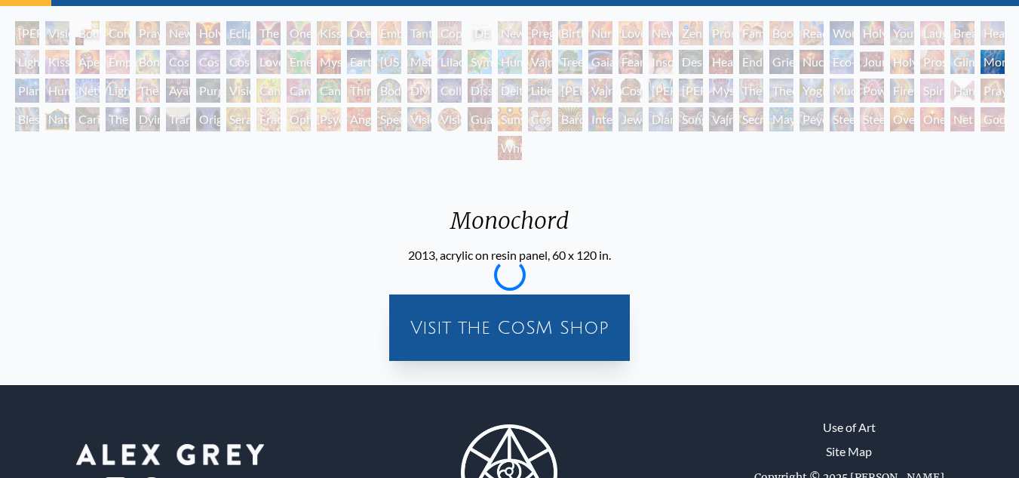
click at [981, 74] on div "Monochord" at bounding box center [993, 62] width 24 height 24
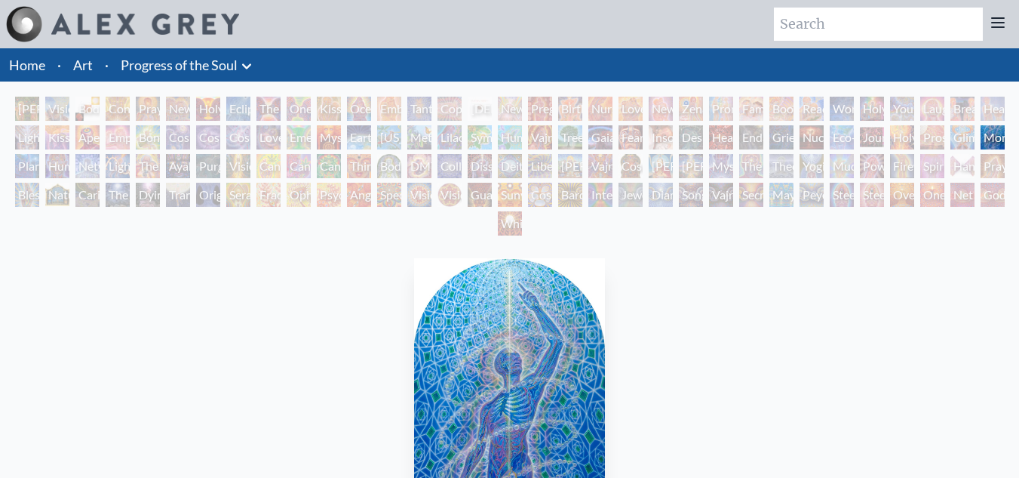
click at [226, 115] on div "Eclipse" at bounding box center [238, 109] width 24 height 24
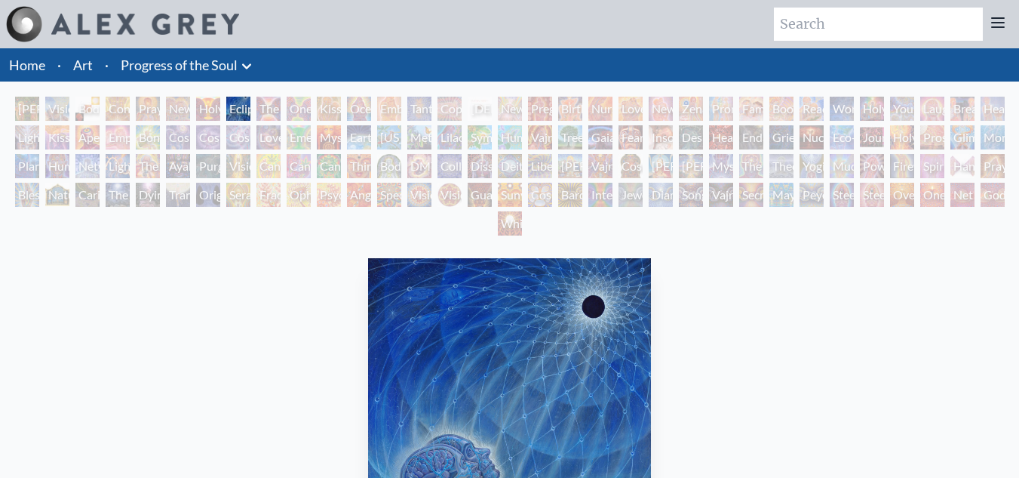
click at [209, 112] on div "Holy Grail" at bounding box center [208, 109] width 24 height 24
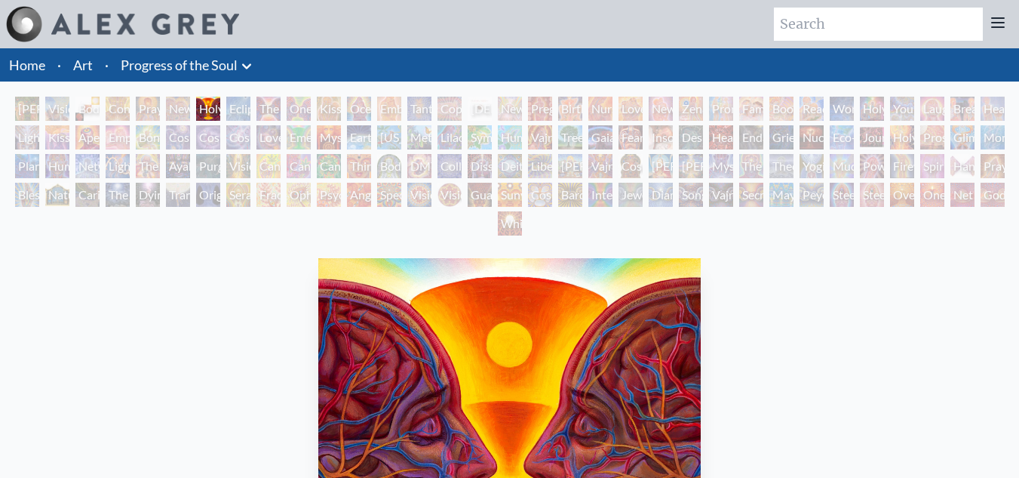
click at [186, 107] on div "New Man New Woman" at bounding box center [178, 109] width 24 height 24
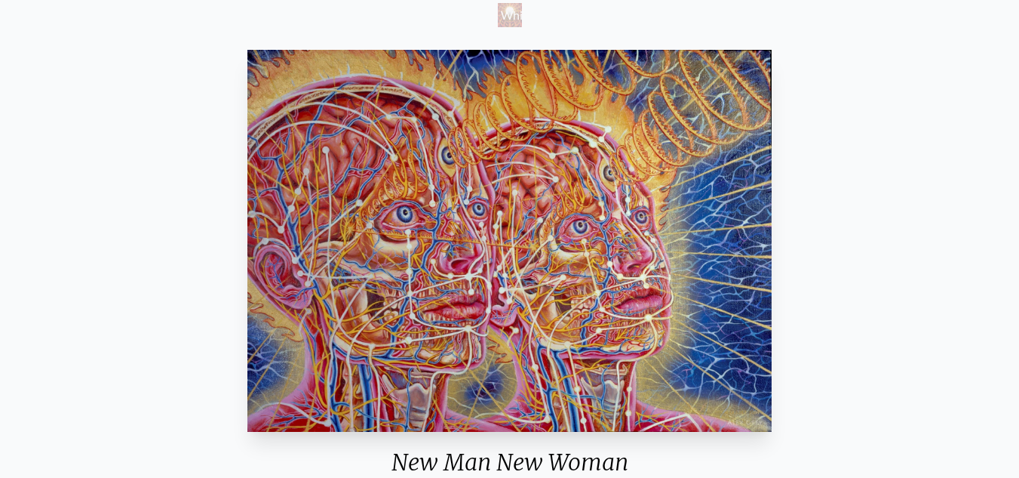
scroll to position [75, 0]
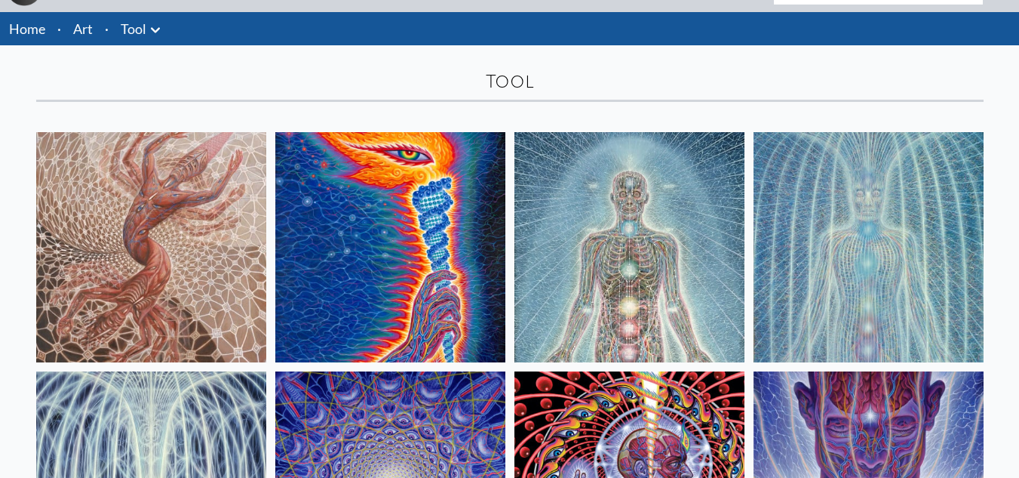
scroll to position [17, 0]
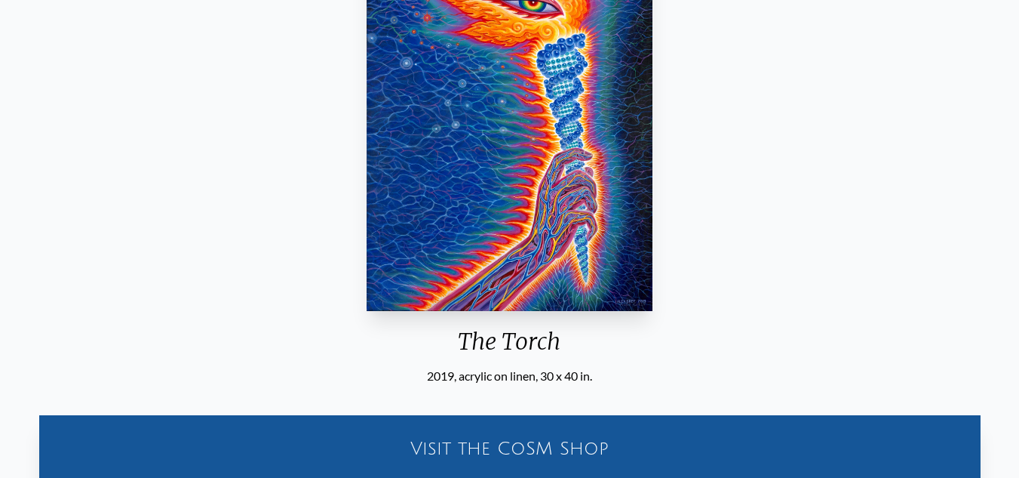
scroll to position [76, 0]
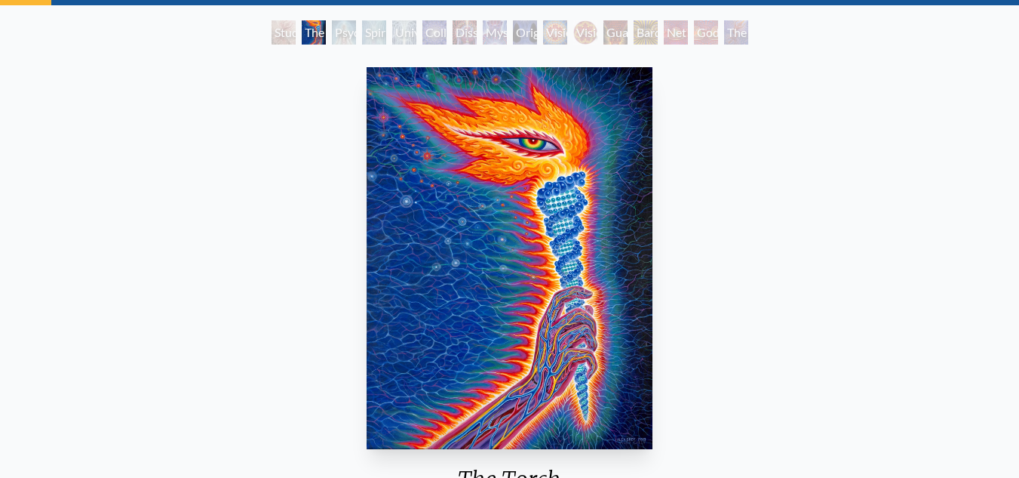
drag, startPoint x: 584, startPoint y: 31, endPoint x: 571, endPoint y: 32, distance: 12.9
click at [567, 32] on div "Vision Crystal" at bounding box center [555, 32] width 24 height 24
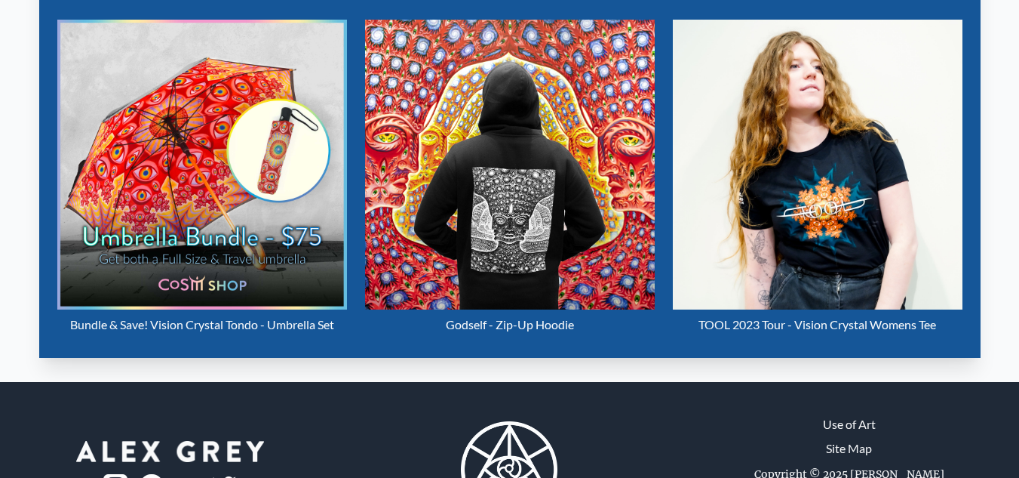
scroll to position [680, 0]
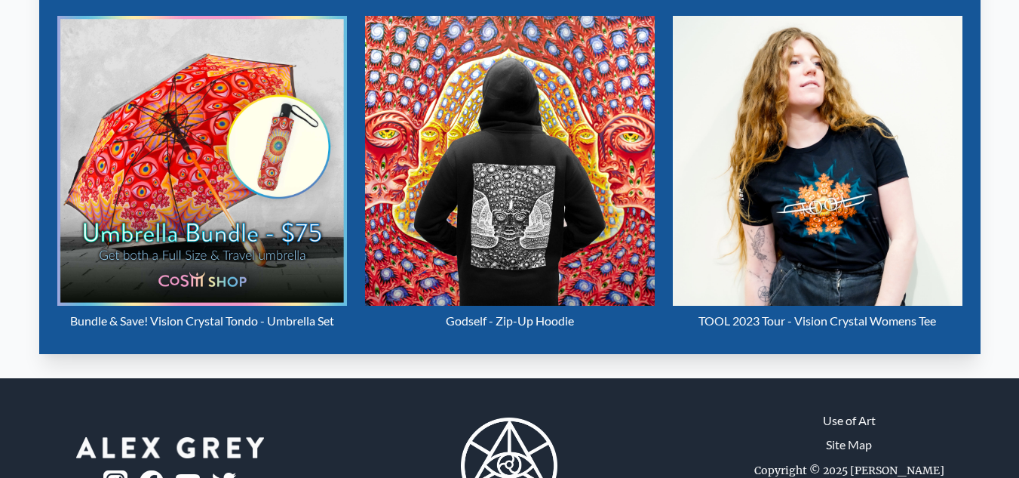
click at [786, 160] on img "10 / 16" at bounding box center [818, 161] width 290 height 290
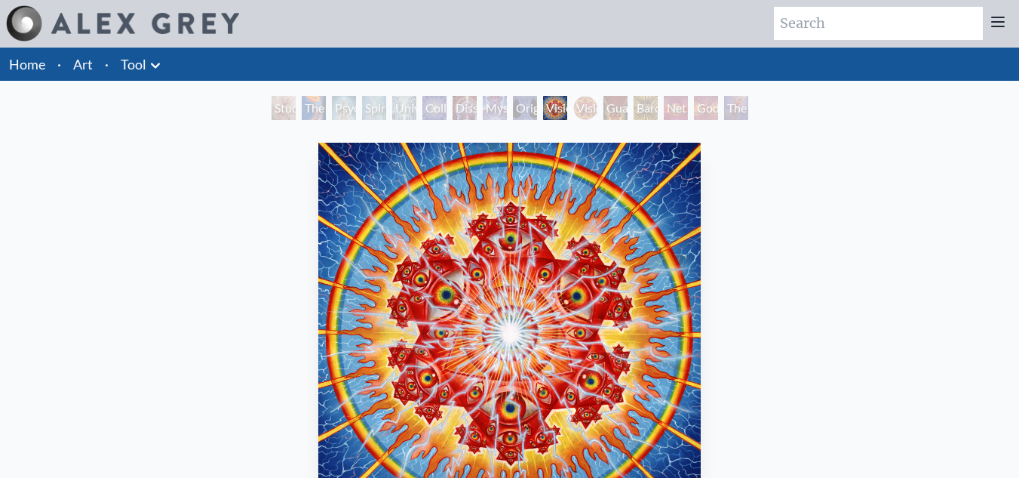
scroll to position [0, 0]
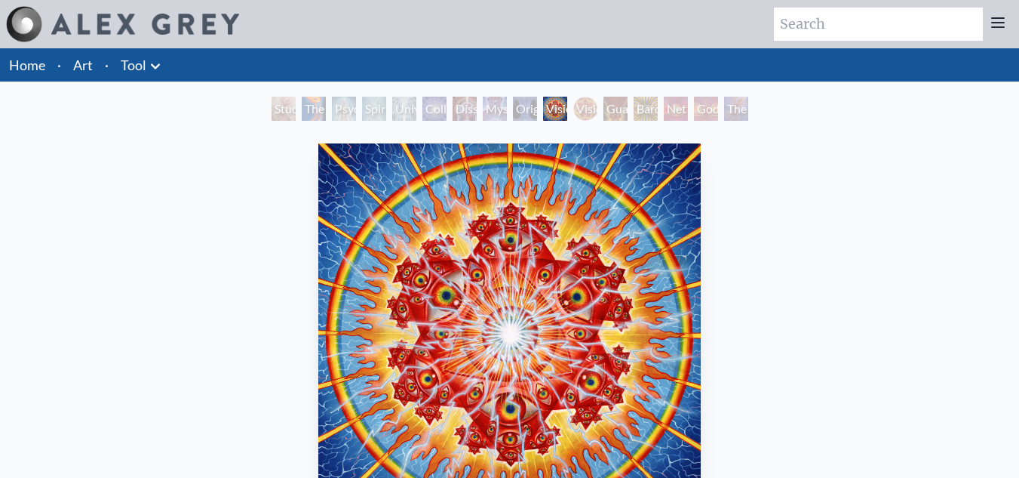
click at [655, 100] on div "Bardo Being" at bounding box center [646, 109] width 24 height 24
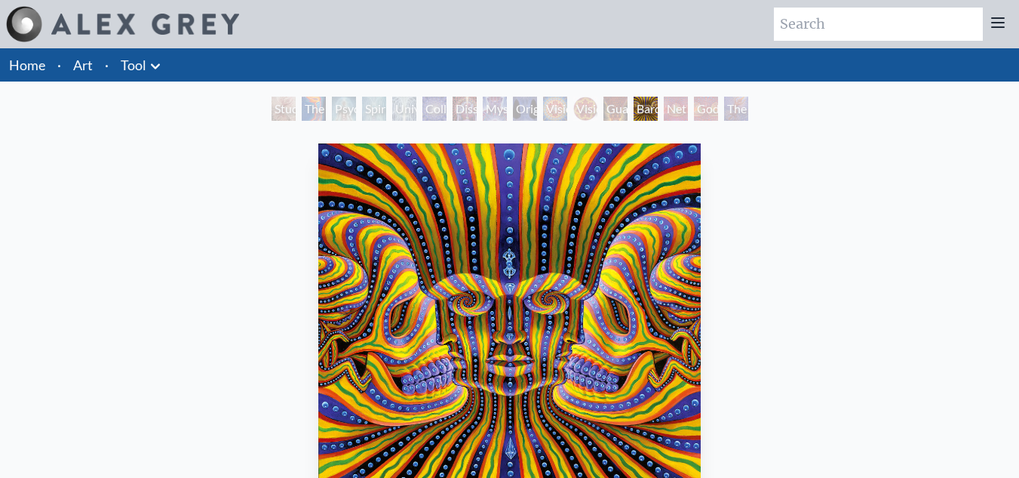
click at [664, 107] on div "Net of Being" at bounding box center [676, 109] width 24 height 24
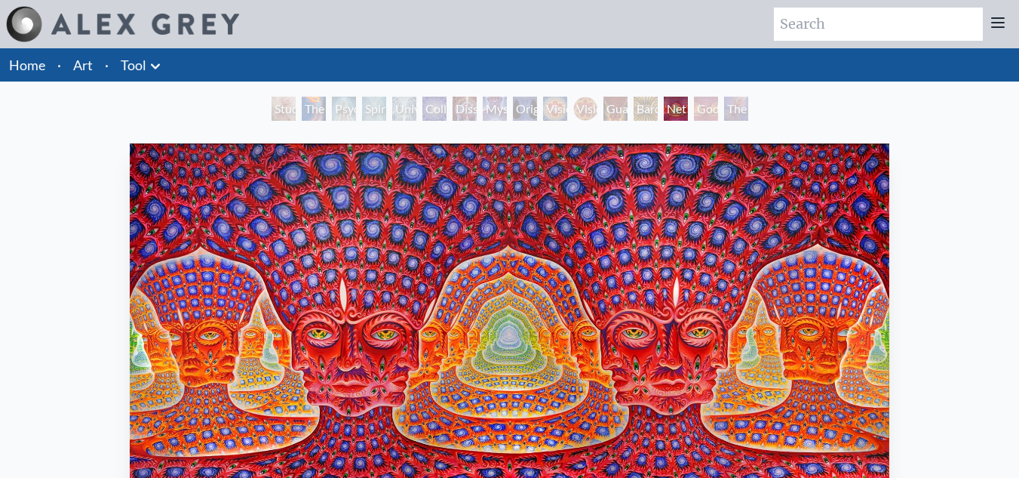
click at [727, 106] on div "The Great Turn" at bounding box center [736, 109] width 24 height 24
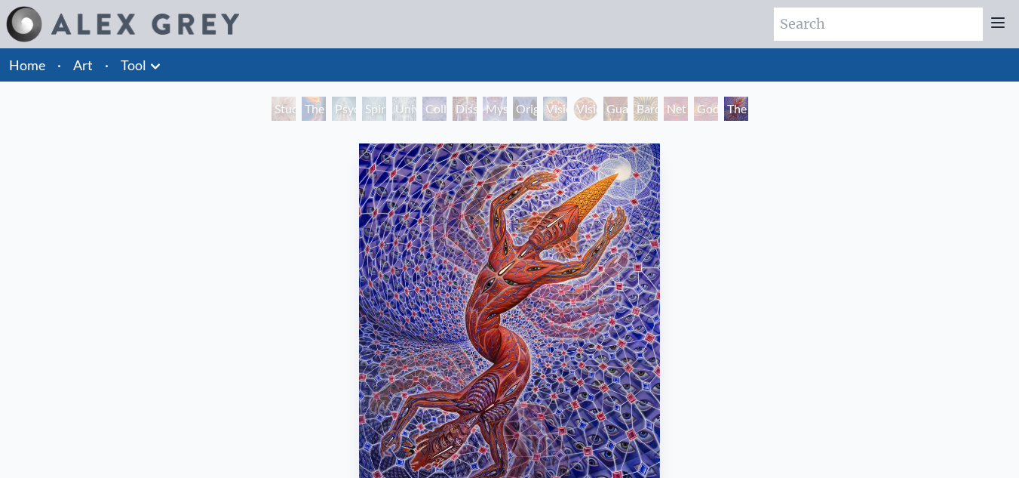
click at [529, 106] on div "Original Face" at bounding box center [525, 109] width 24 height 24
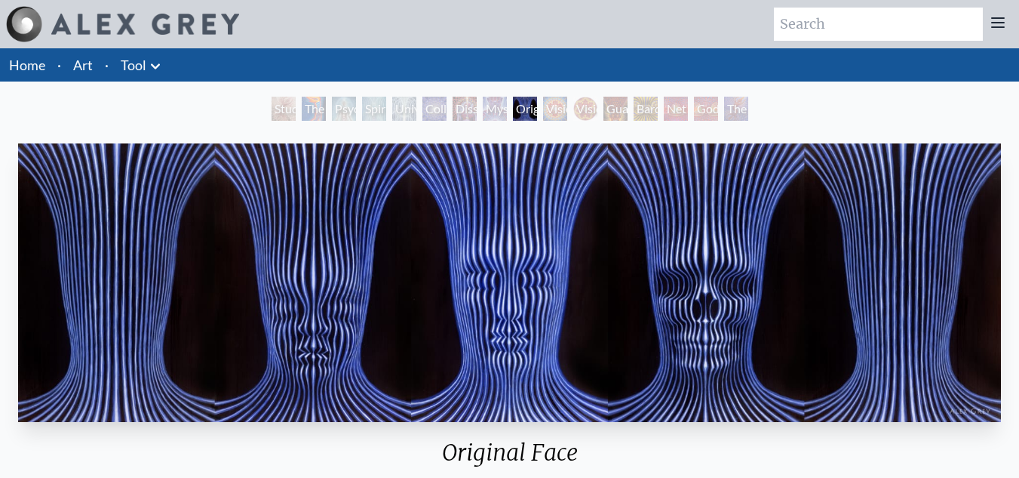
click at [453, 109] on div "Dissectional Art for Tool's Lateralus CD" at bounding box center [465, 109] width 24 height 24
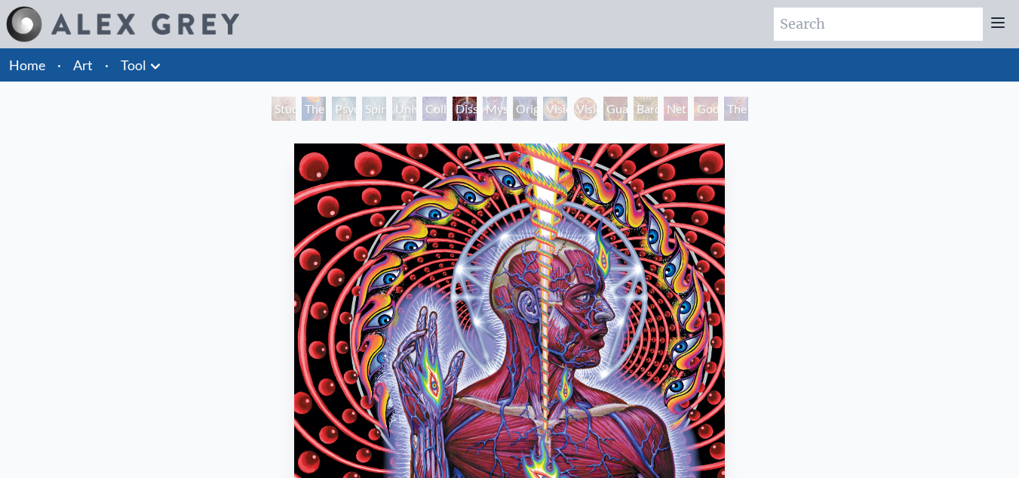
click at [343, 102] on div "Psychic Energy System" at bounding box center [344, 109] width 24 height 24
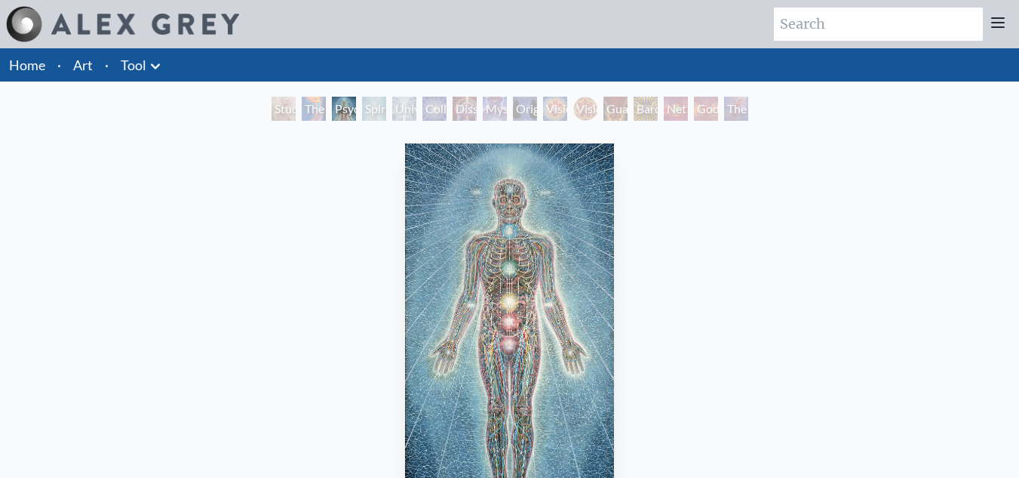
click at [343, 102] on div "Psychic Energy System" at bounding box center [344, 109] width 24 height 24
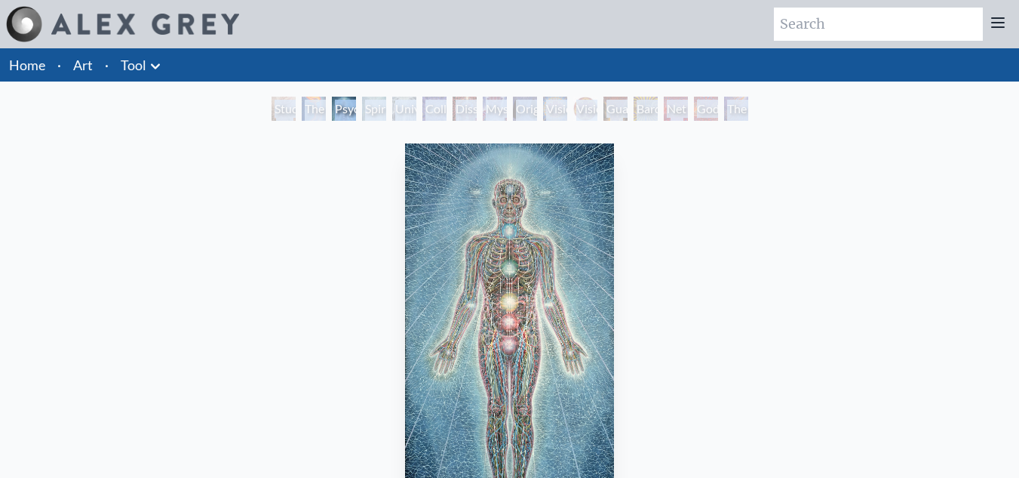
click at [302, 109] on div "The Torch" at bounding box center [314, 109] width 24 height 24
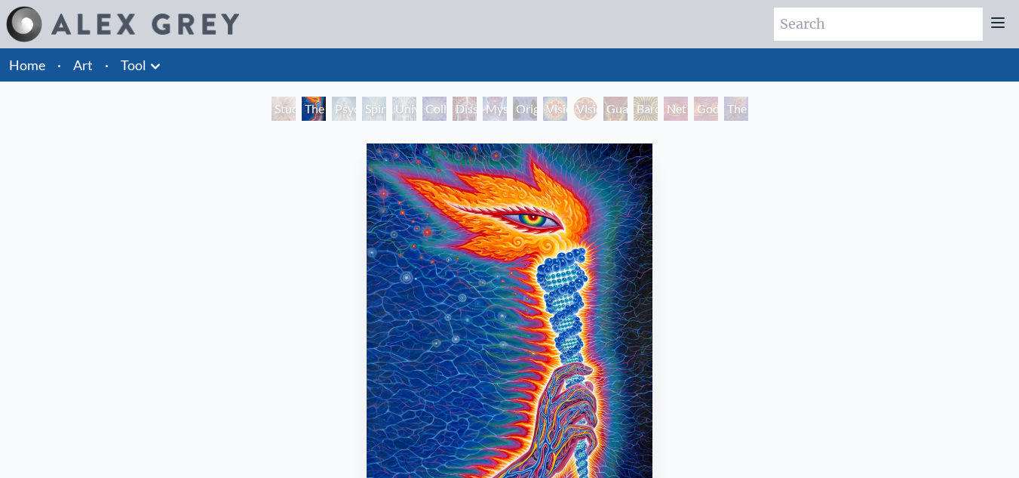
click at [302, 109] on div "The Torch" at bounding box center [314, 109] width 24 height 24
click at [272, 111] on div "Study for the Great Turn" at bounding box center [284, 109] width 24 height 24
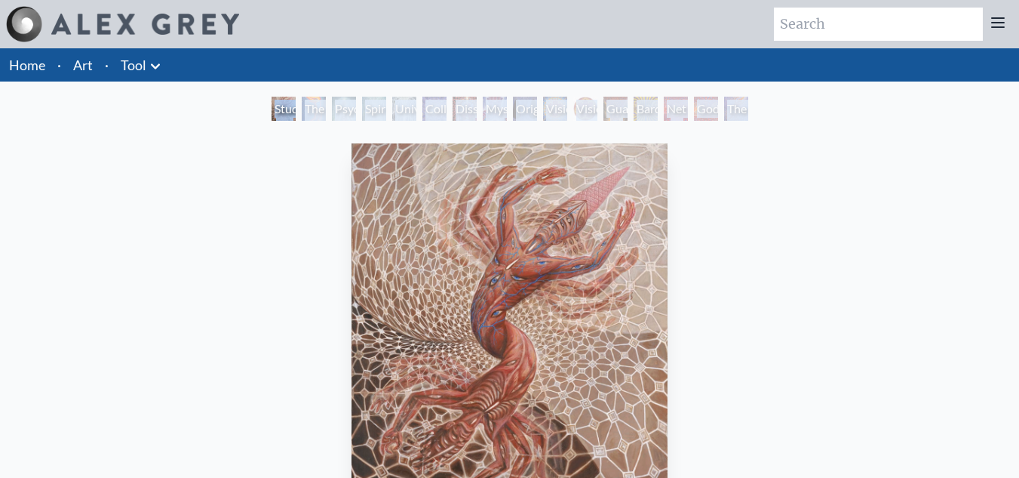
click at [272, 111] on div "Study for the Great Turn" at bounding box center [284, 109] width 24 height 24
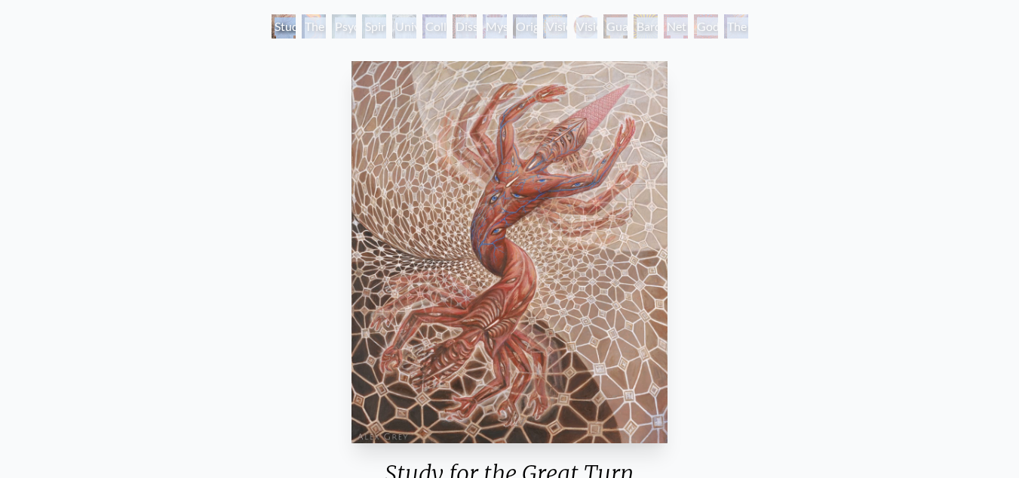
scroll to position [75, 0]
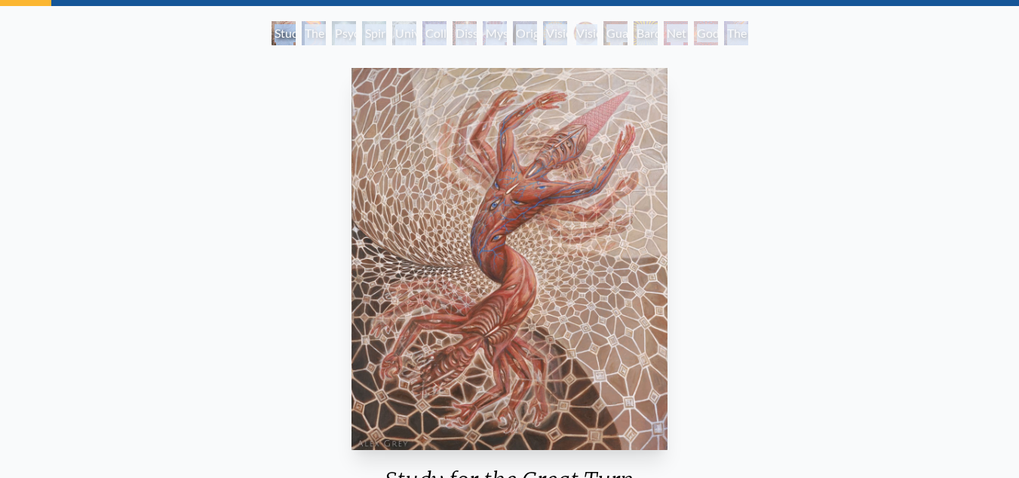
click at [417, 36] on div "Universal Mind Lattice" at bounding box center [404, 33] width 24 height 24
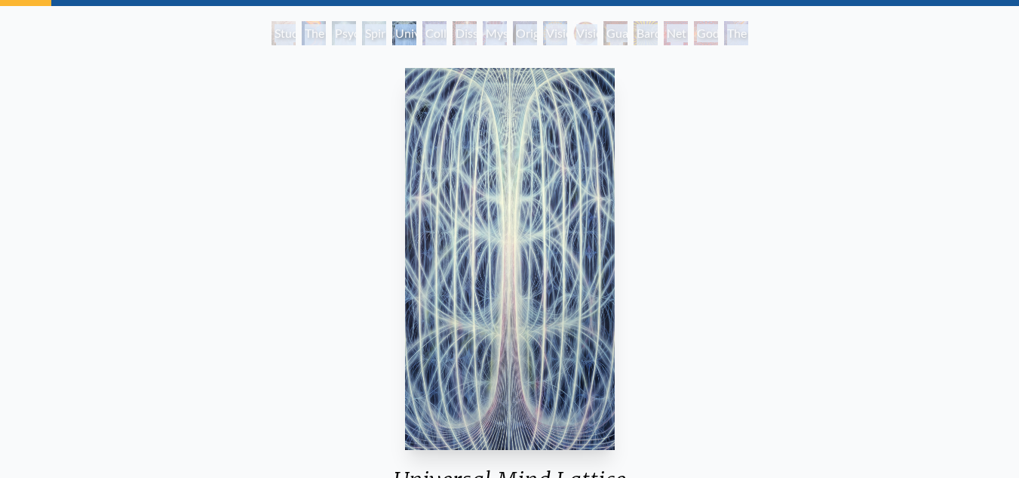
click at [417, 36] on div "Universal Mind Lattice" at bounding box center [404, 33] width 24 height 24
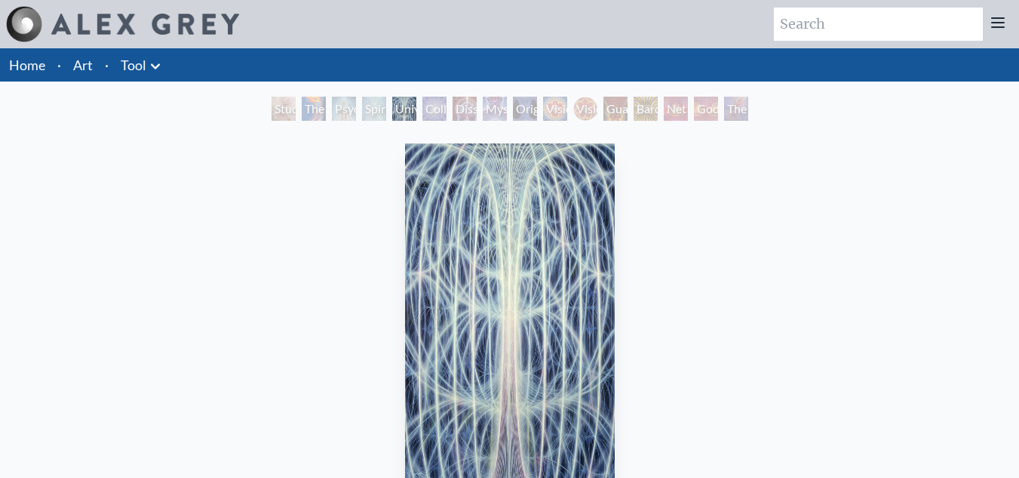
drag, startPoint x: 423, startPoint y: 111, endPoint x: 483, endPoint y: 92, distance: 63.2
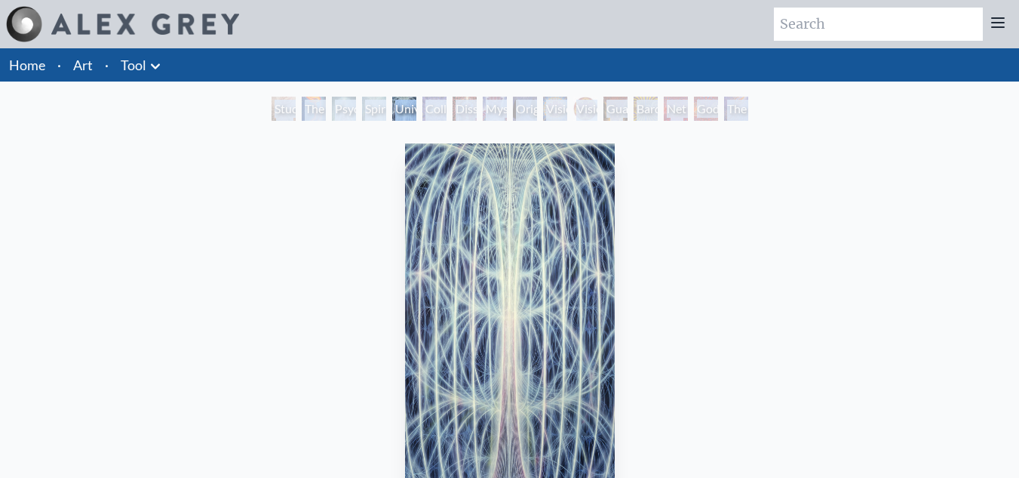
click at [483, 105] on div "Mystic Eye" at bounding box center [495, 109] width 24 height 24
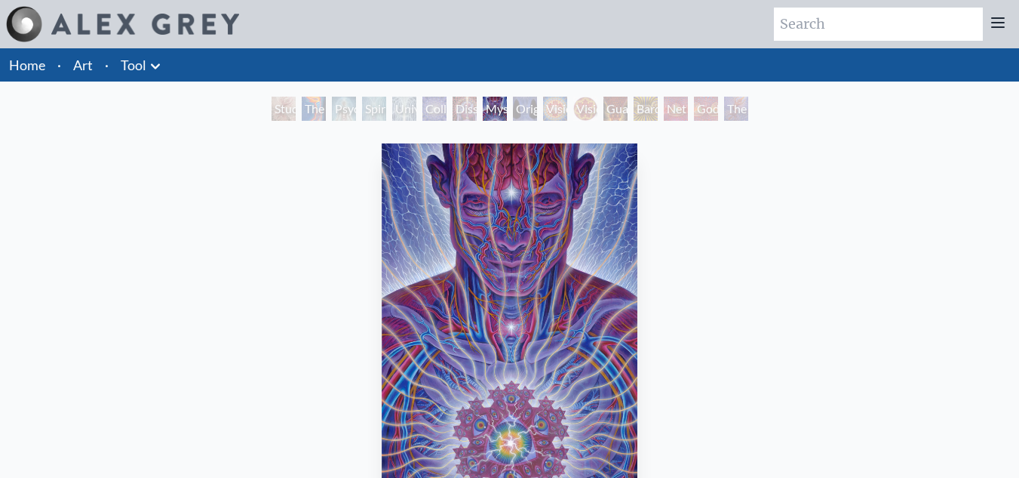
click at [453, 109] on div "Dissectional Art for Tool's Lateralus CD" at bounding box center [465, 109] width 24 height 24
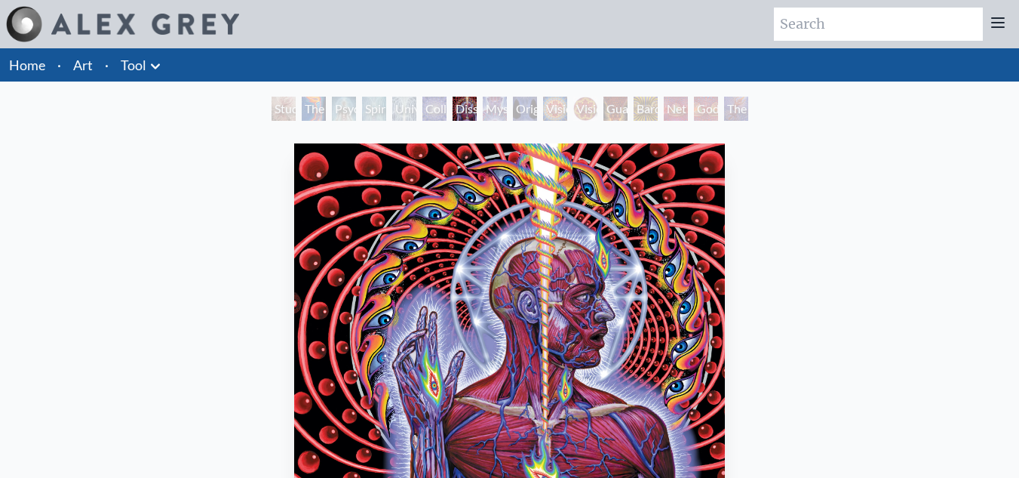
click at [349, 112] on div "Psychic Energy System" at bounding box center [344, 109] width 24 height 24
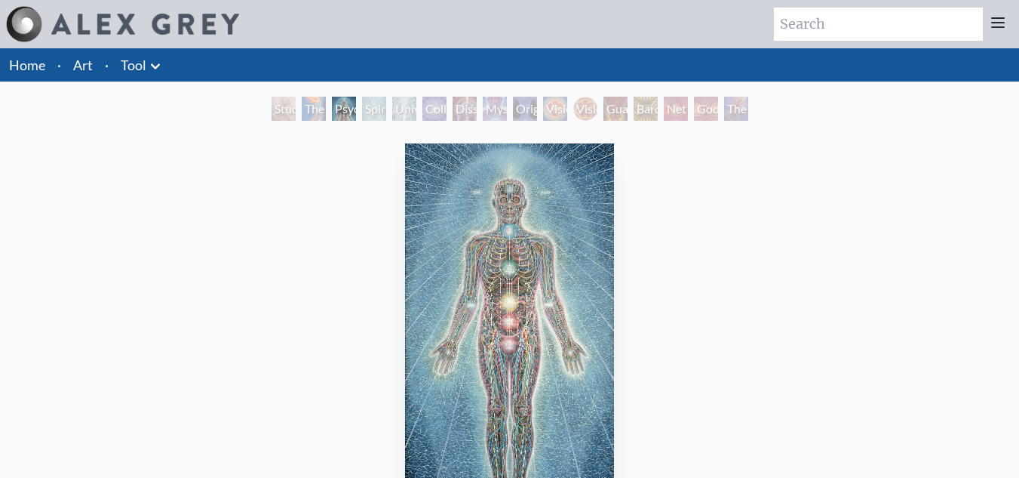
drag, startPoint x: 349, startPoint y: 112, endPoint x: 544, endPoint y: 101, distance: 195.8
click at [544, 101] on div "Study for the Great Turn The Torch Psychic Energy System Spiritual Energy Syste…" at bounding box center [510, 111] width 483 height 29
click at [537, 101] on div "Original Face" at bounding box center [525, 109] width 24 height 24
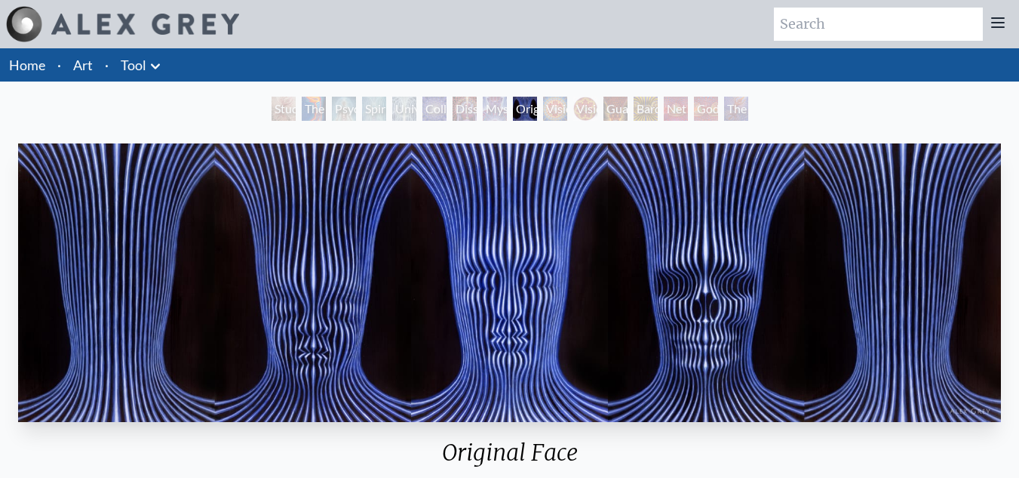
drag, startPoint x: 544, startPoint y: 101, endPoint x: 538, endPoint y: 78, distance: 24.2
click at [538, 78] on div "Home · Art · Tool Anatomical Drawings" at bounding box center [509, 64] width 1019 height 33
click at [555, 109] on div "Vision Crystal" at bounding box center [555, 109] width 24 height 24
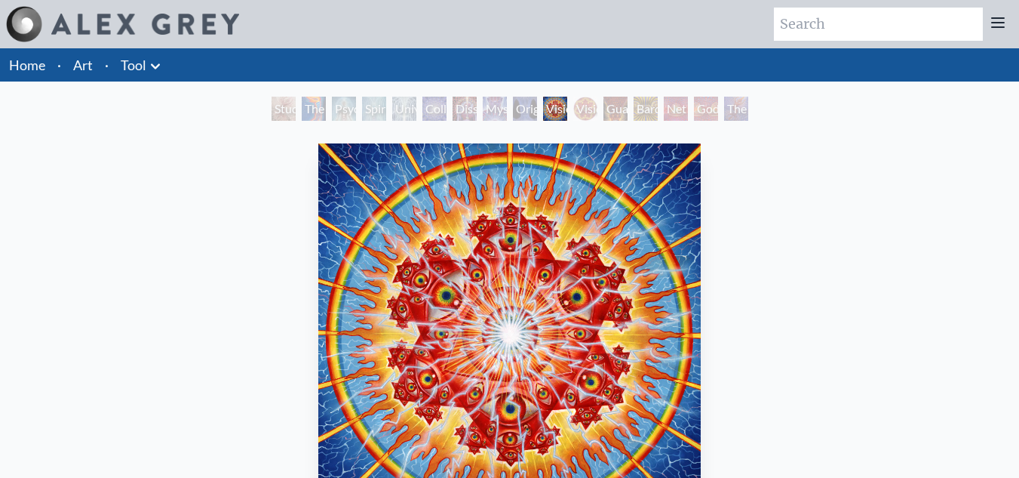
drag, startPoint x: 555, startPoint y: 109, endPoint x: 547, endPoint y: 79, distance: 31.1
click at [546, 78] on div "Home · Art · Tool Anatomical Drawings" at bounding box center [509, 64] width 1019 height 33
click at [584, 112] on div "Vision Crystal Tondo" at bounding box center [586, 109] width 24 height 24
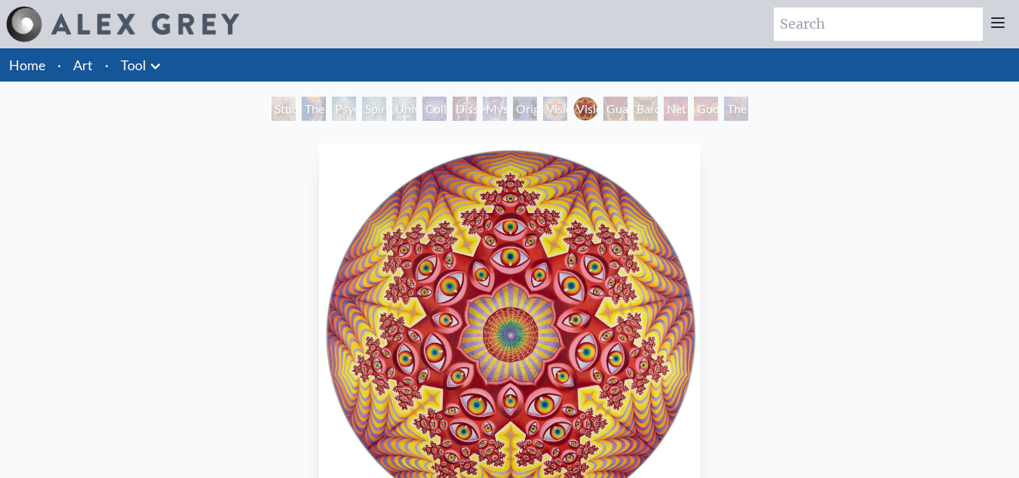
drag, startPoint x: 604, startPoint y: 114, endPoint x: 590, endPoint y: 94, distance: 24.3
click at [694, 109] on div "Godself" at bounding box center [706, 109] width 24 height 24
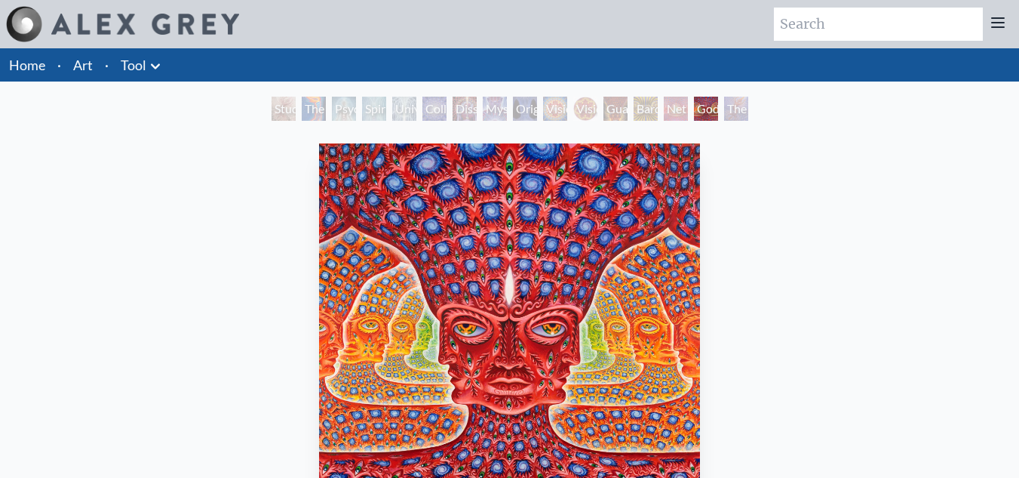
click at [664, 103] on div "Net of Being" at bounding box center [676, 109] width 24 height 24
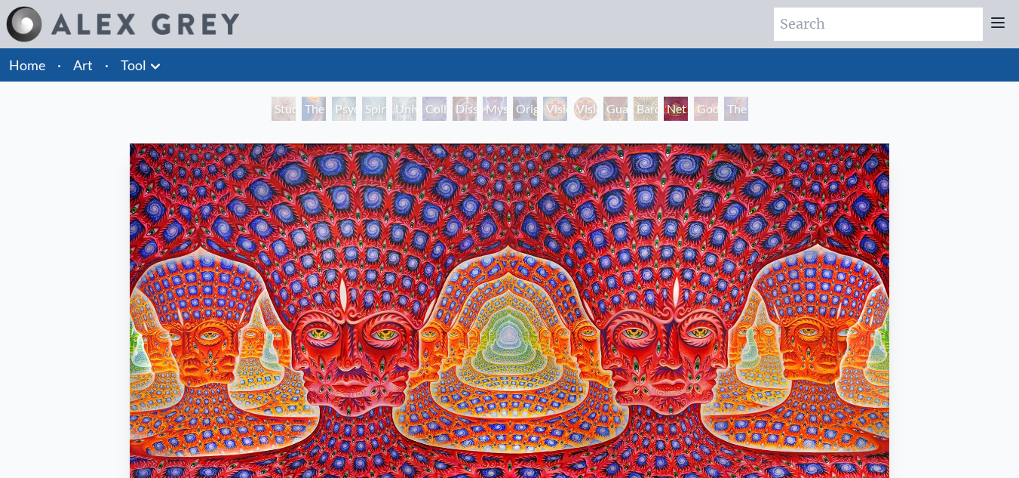
click at [664, 103] on div "Net of Being" at bounding box center [676, 109] width 24 height 24
click at [613, 103] on div "Guardian of Infinite Vision" at bounding box center [616, 109] width 24 height 24
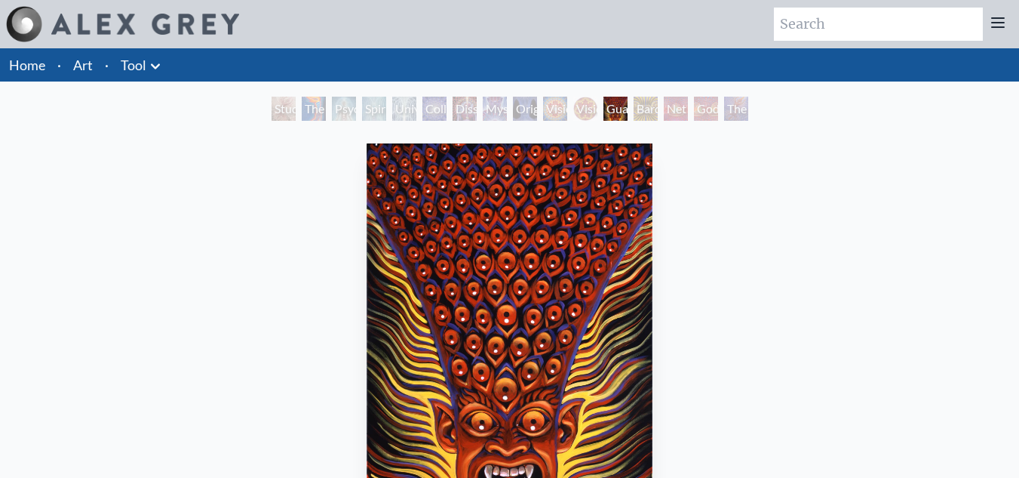
click at [613, 103] on div "Guardian of Infinite Vision" at bounding box center [616, 109] width 24 height 24
click at [748, 110] on div "The Great Turn" at bounding box center [736, 109] width 24 height 24
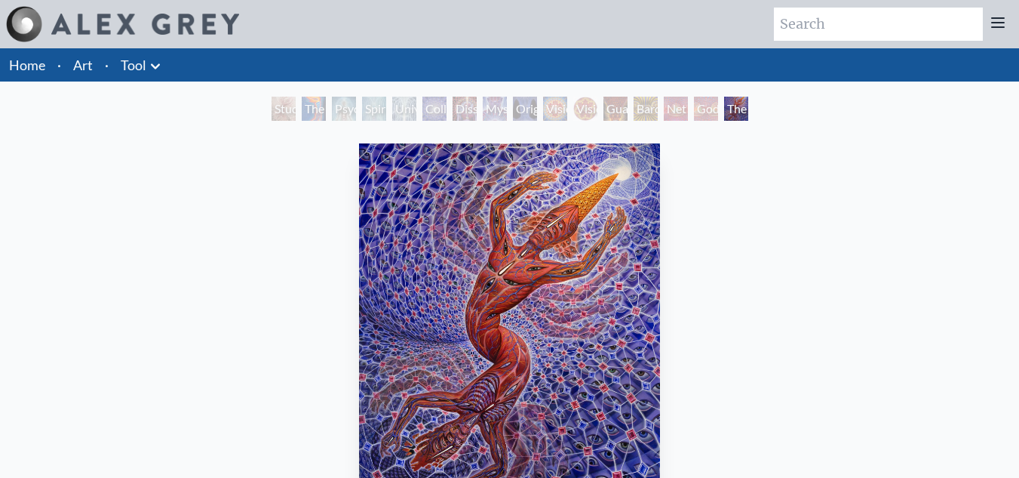
click at [747, 110] on div "The Great Turn" at bounding box center [736, 109] width 24 height 24
